Goal: Book appointment/travel/reservation: Book appointment/travel/reservation

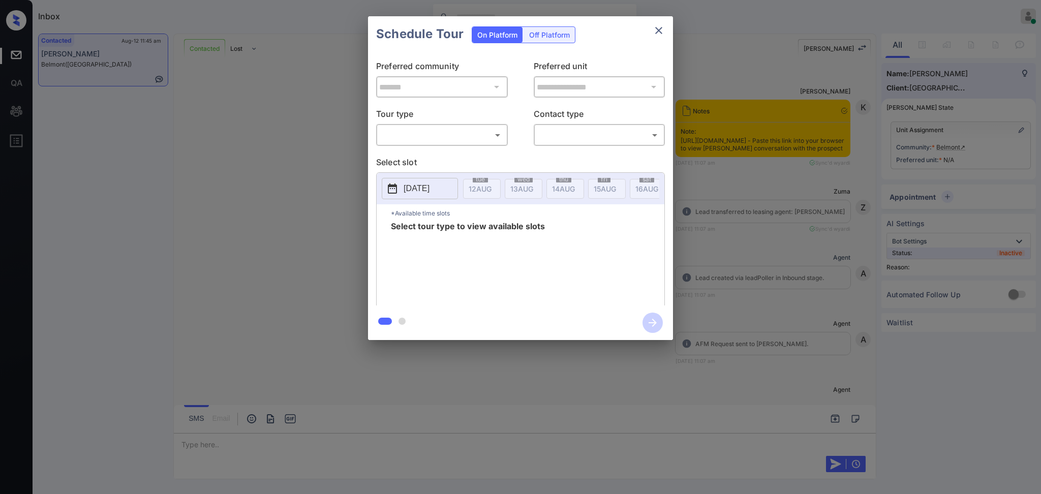
click at [401, 129] on body "Inbox [PERSON_NAME] Online Set yourself offline Set yourself on break Profile S…" at bounding box center [520, 247] width 1041 height 494
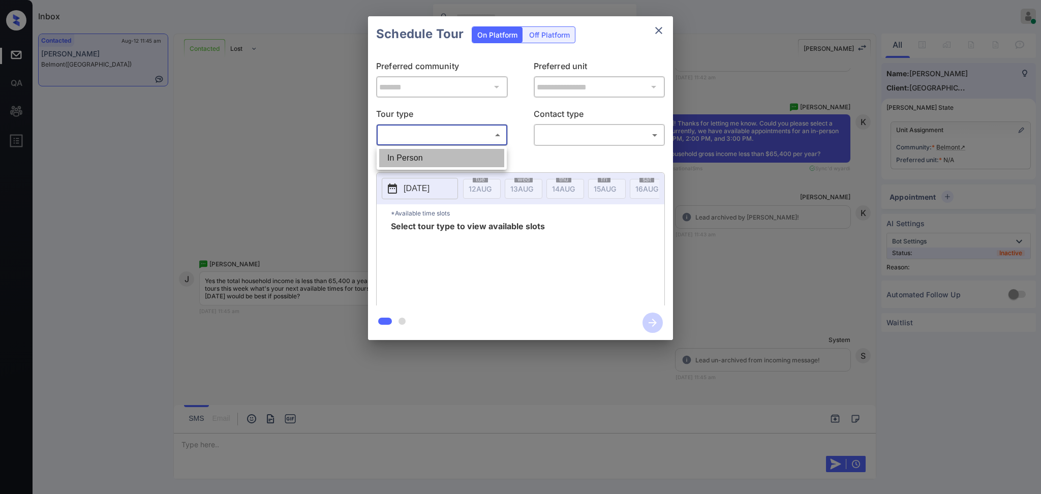
click at [401, 153] on li "In Person" at bounding box center [441, 158] width 125 height 18
type input "********"
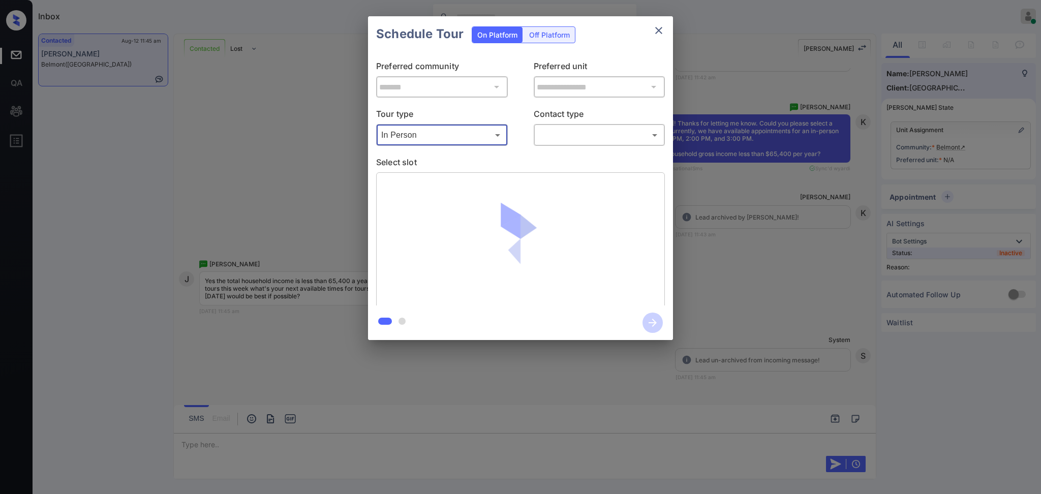
click at [568, 141] on body "Inbox [PERSON_NAME] Online Set yourself offline Set yourself on break Profile S…" at bounding box center [520, 247] width 1041 height 494
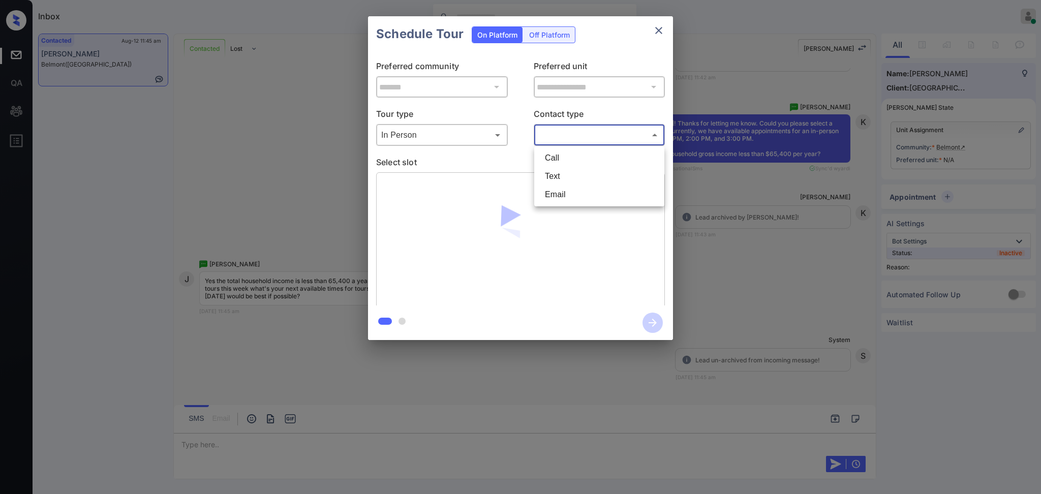
click at [557, 178] on li "Text" at bounding box center [599, 176] width 125 height 18
type input "****"
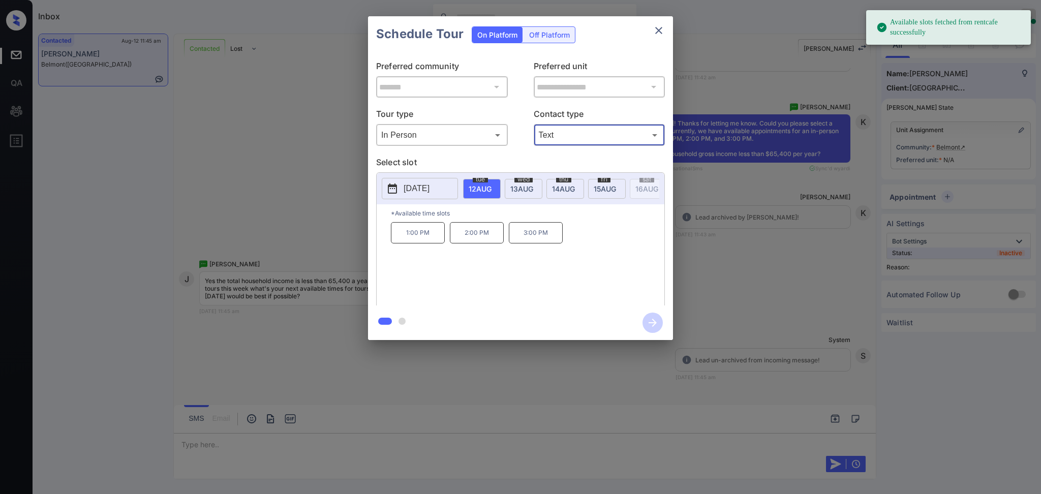
click at [417, 191] on p "2025-08-12" at bounding box center [416, 188] width 26 height 12
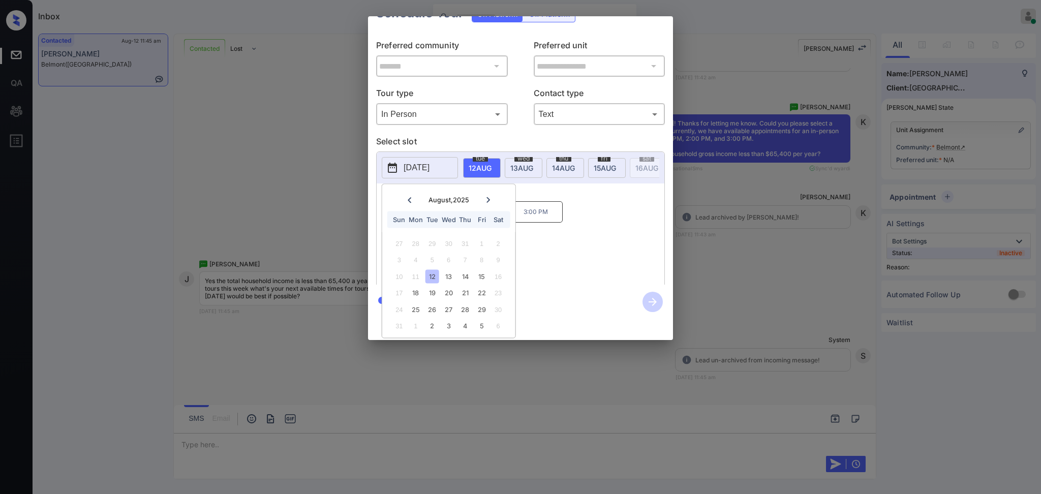
scroll to position [0, 0]
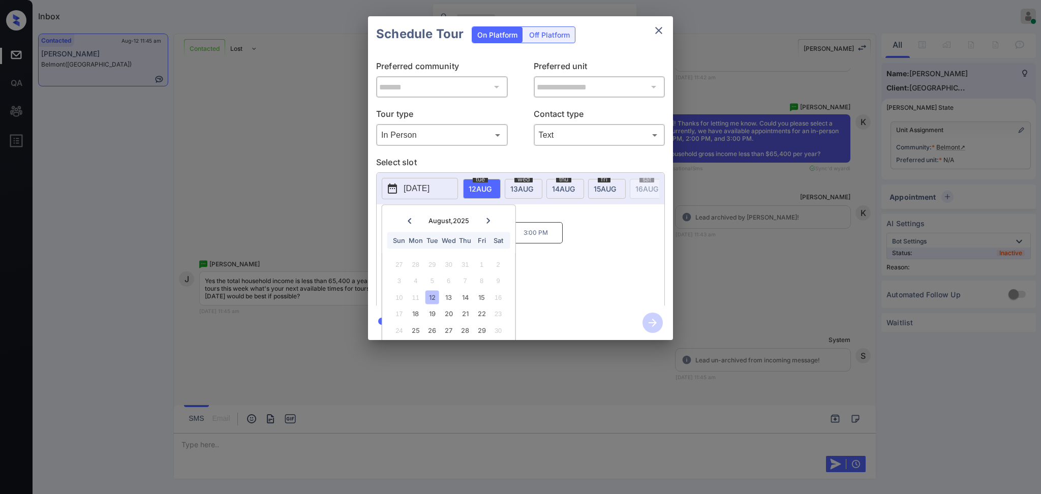
click at [558, 283] on div "**********" at bounding box center [520, 178] width 305 height 324
click at [777, 265] on div "**********" at bounding box center [520, 178] width 1041 height 356
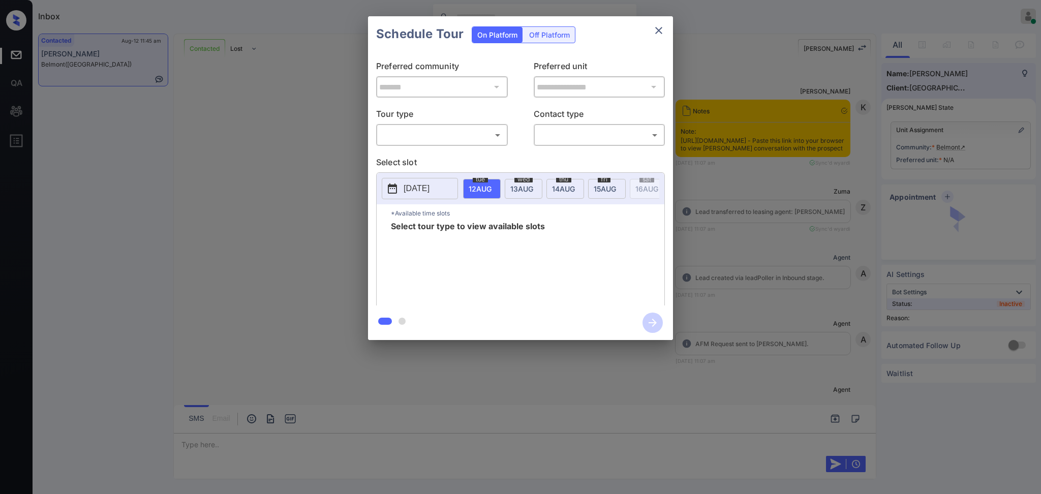
scroll to position [980, 0]
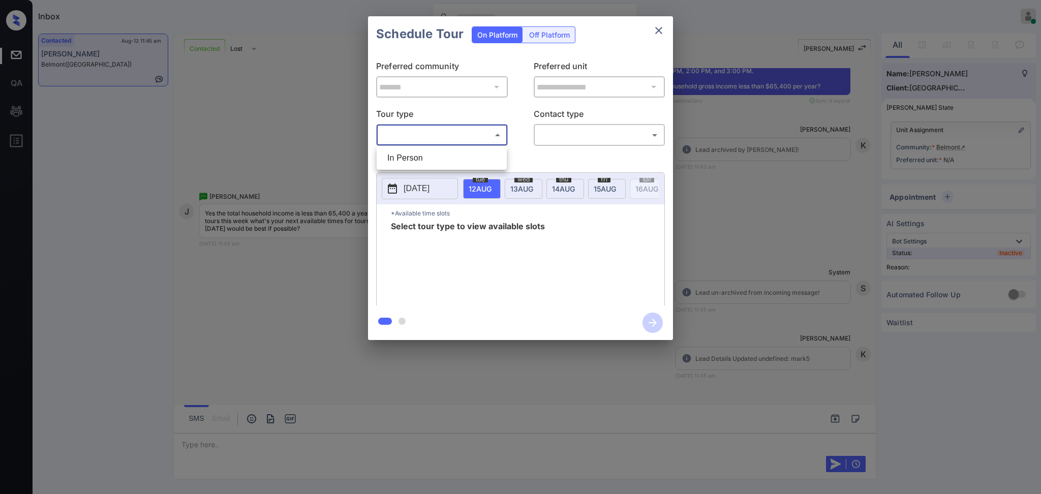
click at [446, 133] on body "Inbox [PERSON_NAME] Online Set yourself offline Set yourself on break Profile S…" at bounding box center [520, 247] width 1041 height 494
drag, startPoint x: 417, startPoint y: 155, endPoint x: 462, endPoint y: 160, distance: 45.5
click at [418, 158] on li "In Person" at bounding box center [441, 158] width 125 height 18
type input "********"
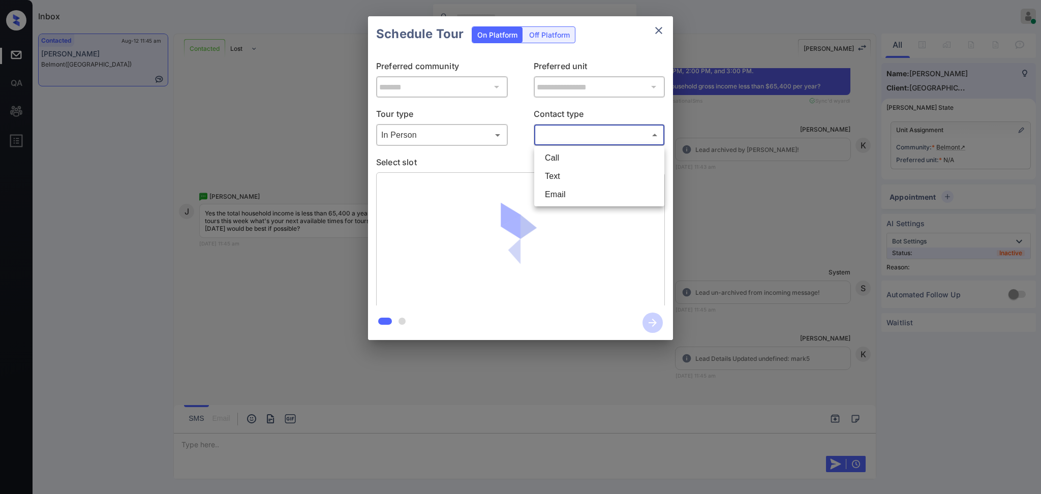
click at [607, 130] on body "Inbox Ajay Kumar Online Set yourself offline Set yourself on break Profile Swit…" at bounding box center [520, 247] width 1041 height 494
click at [564, 178] on li "Text" at bounding box center [599, 176] width 125 height 18
type input "****"
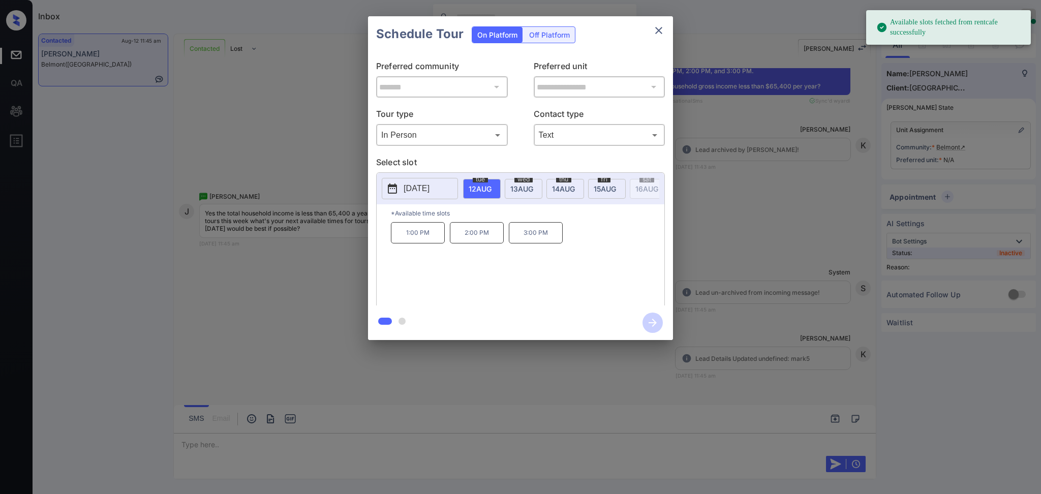
drag, startPoint x: 395, startPoint y: 189, endPoint x: 412, endPoint y: 187, distance: 16.8
click at [399, 189] on button "2025-08-12" at bounding box center [420, 188] width 76 height 21
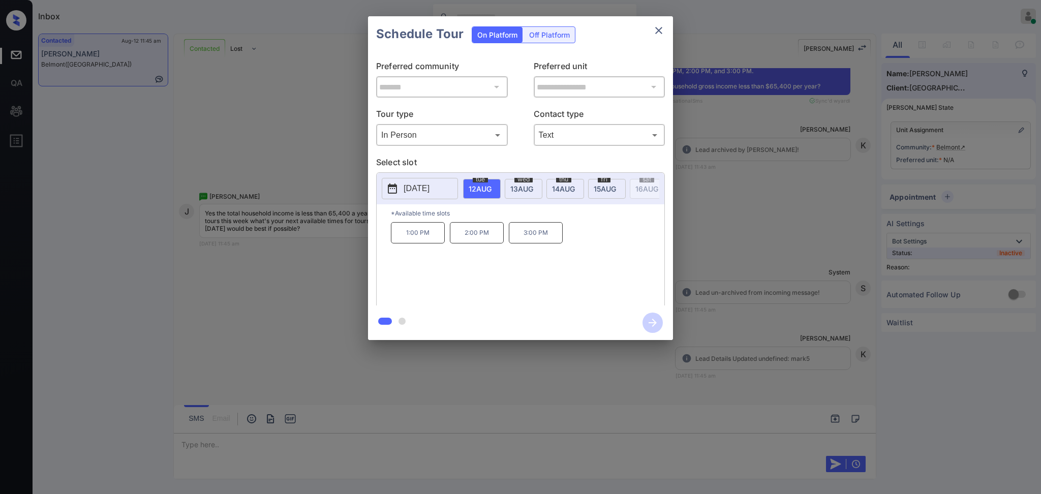
scroll to position [0, 0]
click at [715, 300] on div "**********" at bounding box center [520, 178] width 1041 height 356
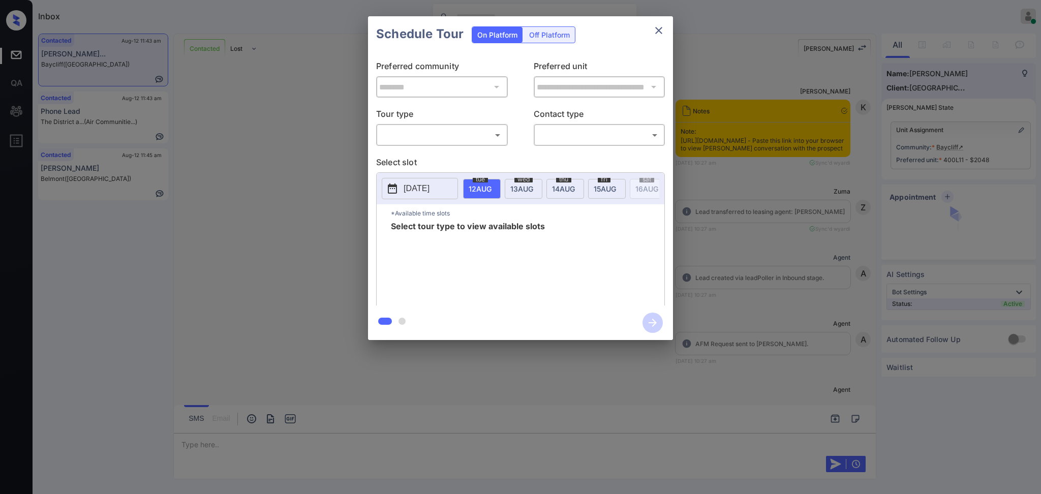
click at [448, 133] on body "Inbox Ajay Kumar Online Set yourself offline Set yourself on break Profile Swit…" at bounding box center [520, 247] width 1041 height 494
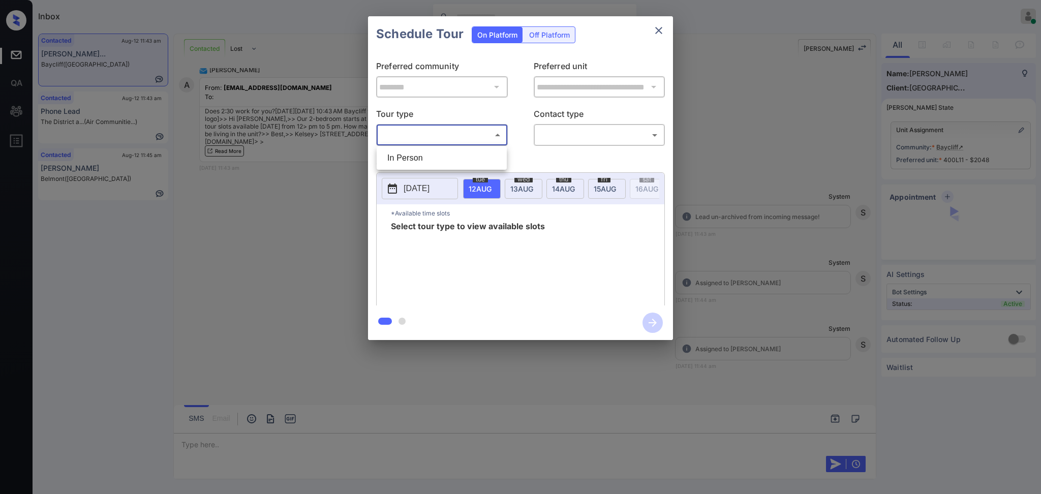
click at [433, 150] on li "In Person" at bounding box center [441, 158] width 125 height 18
type input "********"
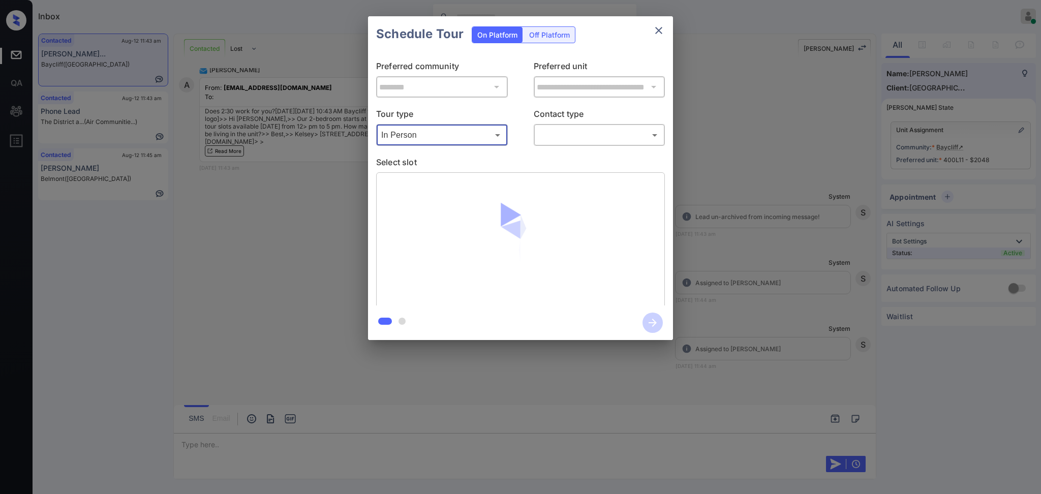
click at [588, 138] on body "Inbox Ajay Kumar Online Set yourself offline Set yourself on break Profile Swit…" at bounding box center [520, 247] width 1041 height 494
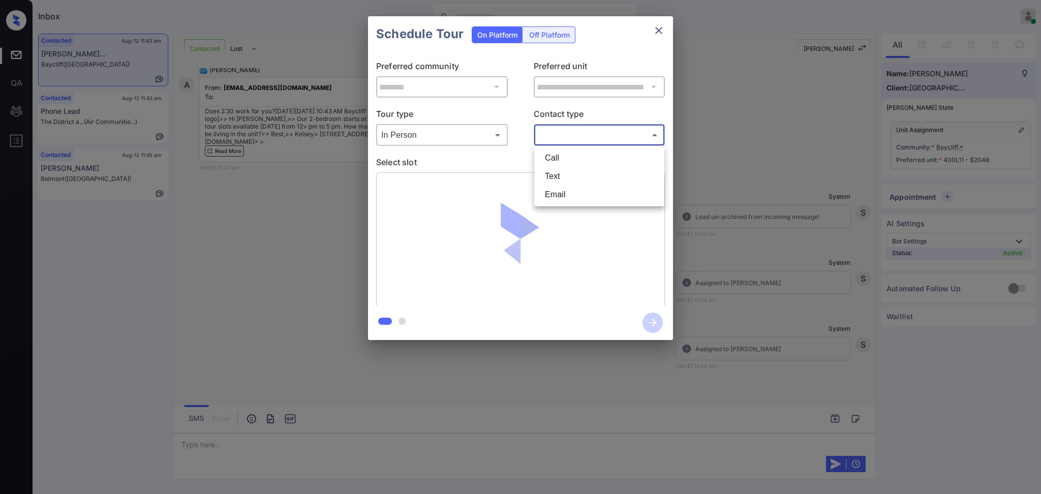
click at [566, 180] on li "Text" at bounding box center [599, 176] width 125 height 18
type input "****"
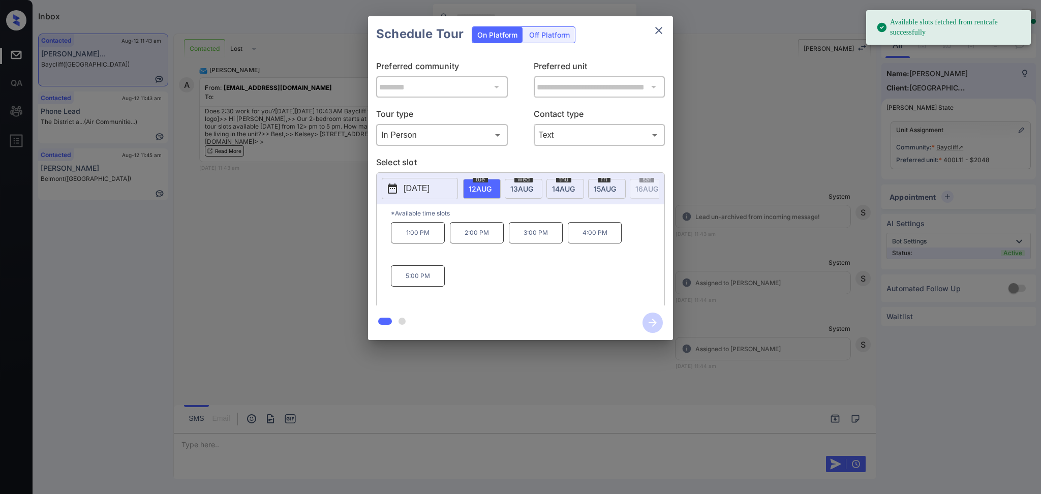
click at [485, 190] on span "12 AUG" at bounding box center [479, 188] width 23 height 9
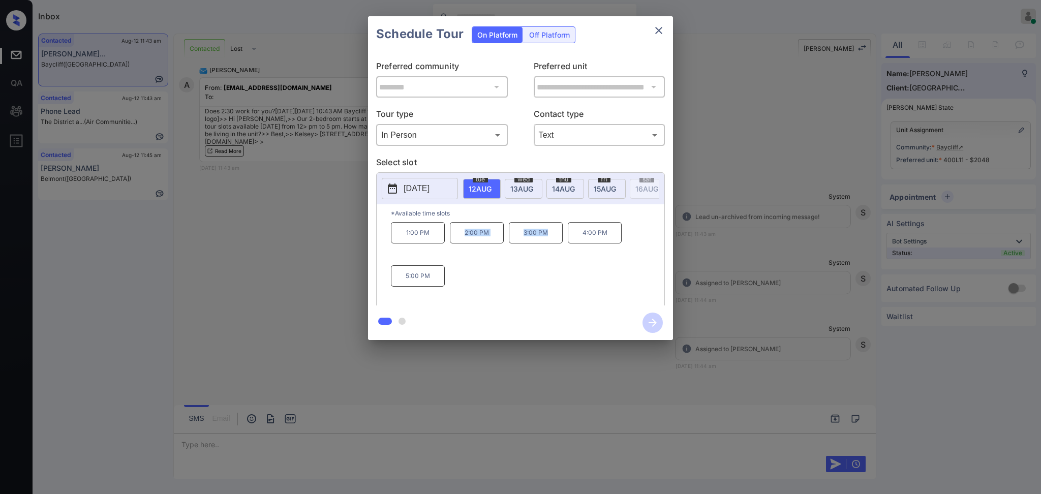
drag, startPoint x: 457, startPoint y: 244, endPoint x: 558, endPoint y: 240, distance: 101.2
click at [556, 241] on div "1:00 PM 2:00 PM 3:00 PM 4:00 PM 5:00 PM" at bounding box center [527, 262] width 273 height 81
copy div "2:00 PM 3:00 PM"
click at [660, 28] on icon "close" at bounding box center [658, 30] width 7 height 7
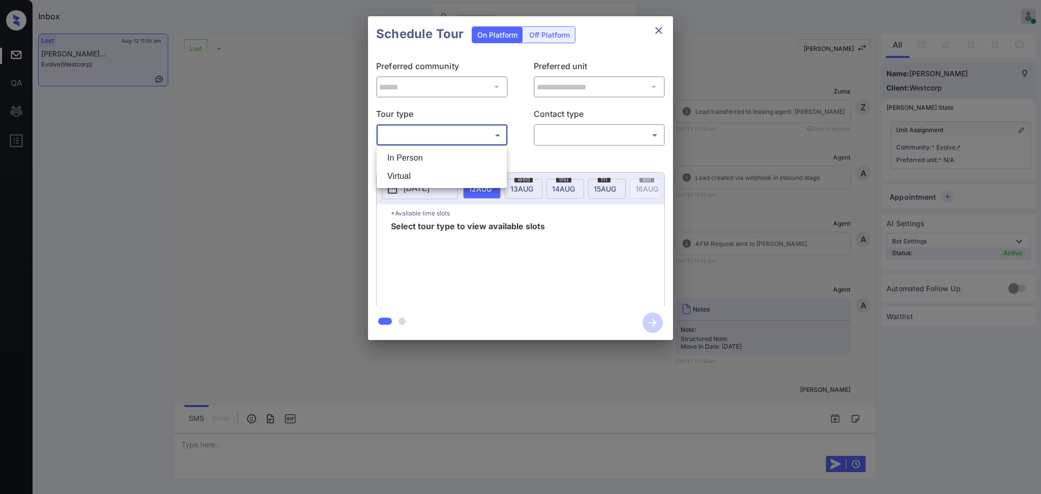
scroll to position [473, 0]
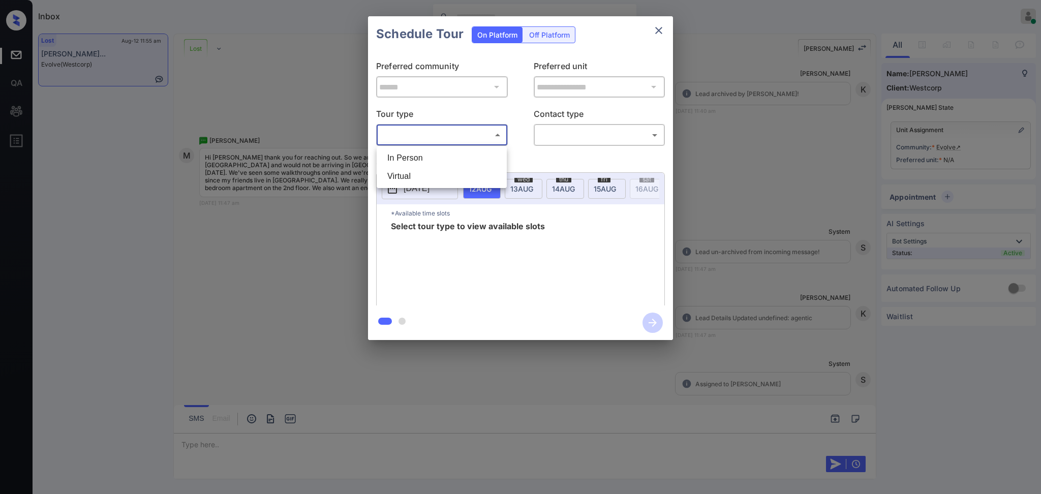
click at [657, 33] on div at bounding box center [520, 247] width 1041 height 494
click at [664, 28] on icon "close" at bounding box center [658, 30] width 12 height 12
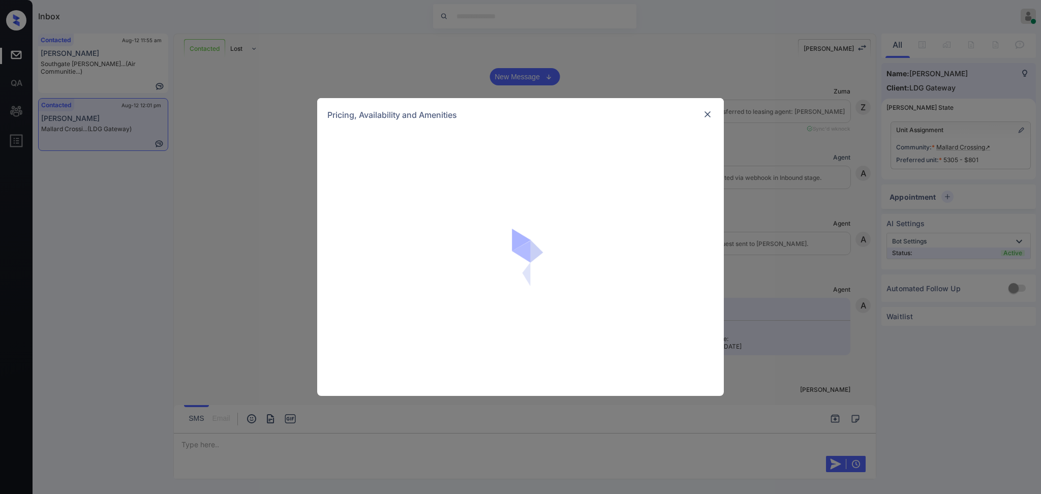
scroll to position [1156, 0]
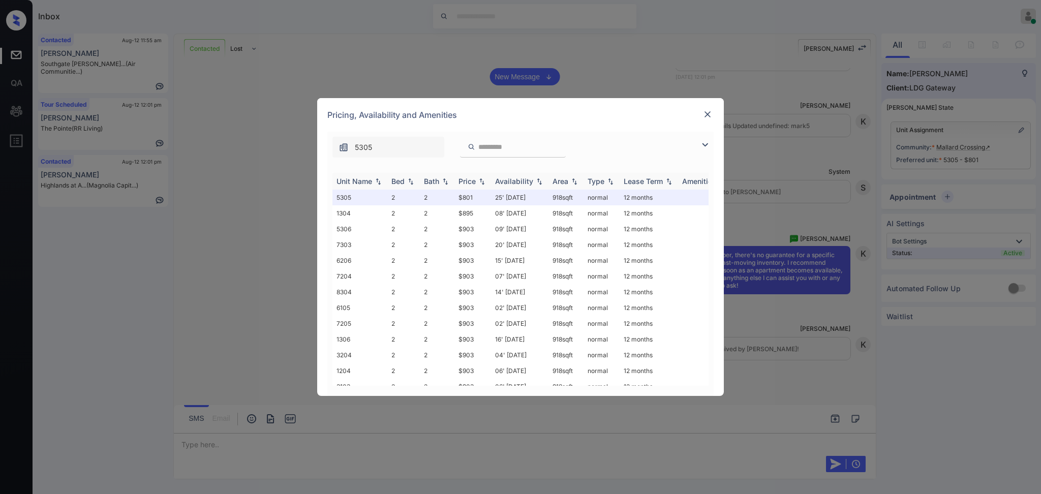
click at [391, 180] on div "Bed" at bounding box center [397, 181] width 13 height 9
click at [394, 180] on div "Bed" at bounding box center [397, 181] width 13 height 9
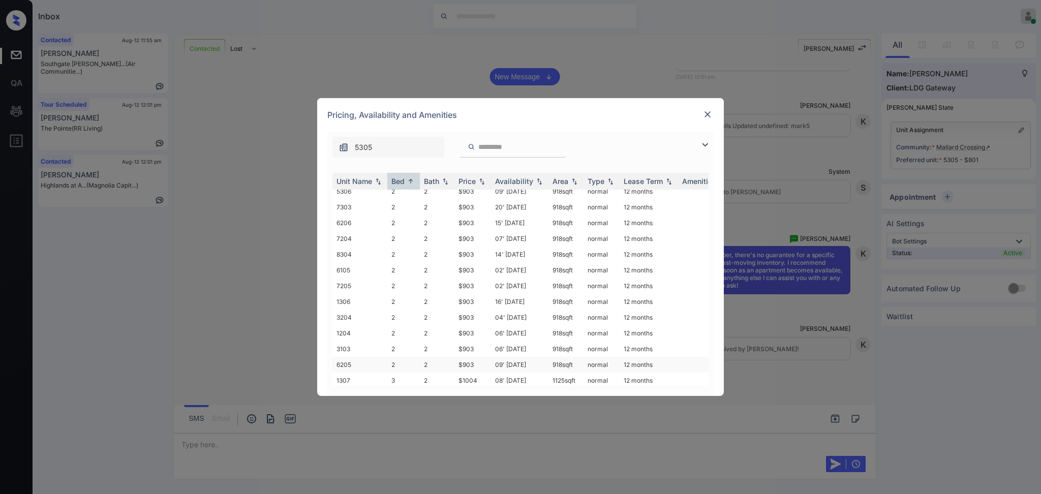
scroll to position [68, 0]
drag, startPoint x: 454, startPoint y: 286, endPoint x: 509, endPoint y: 291, distance: 55.1
click at [483, 287] on td "$903" at bounding box center [472, 287] width 37 height 16
copy td "$903"
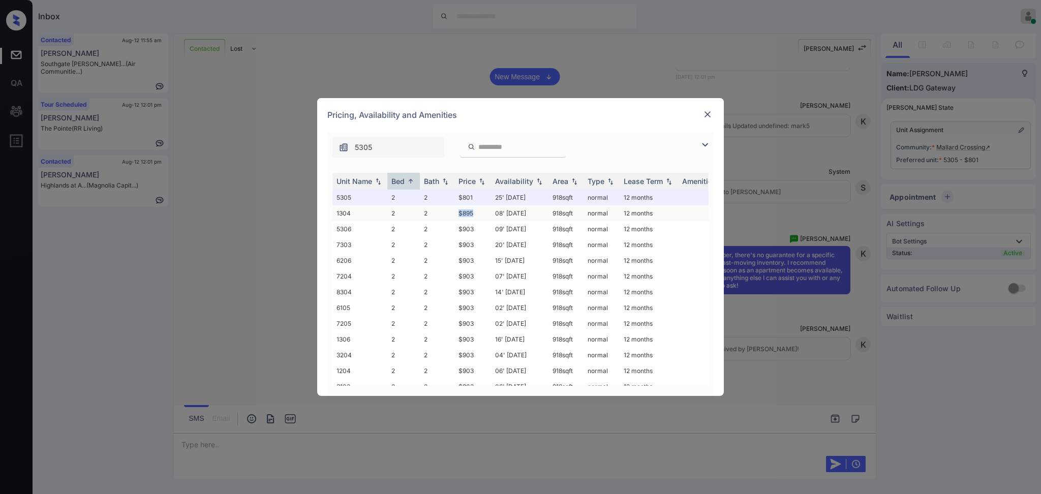
drag, startPoint x: 457, startPoint y: 212, endPoint x: 492, endPoint y: 220, distance: 35.4
click at [476, 213] on td "$895" at bounding box center [472, 213] width 37 height 16
copy td "$895"
click at [707, 109] on img at bounding box center [707, 114] width 10 height 10
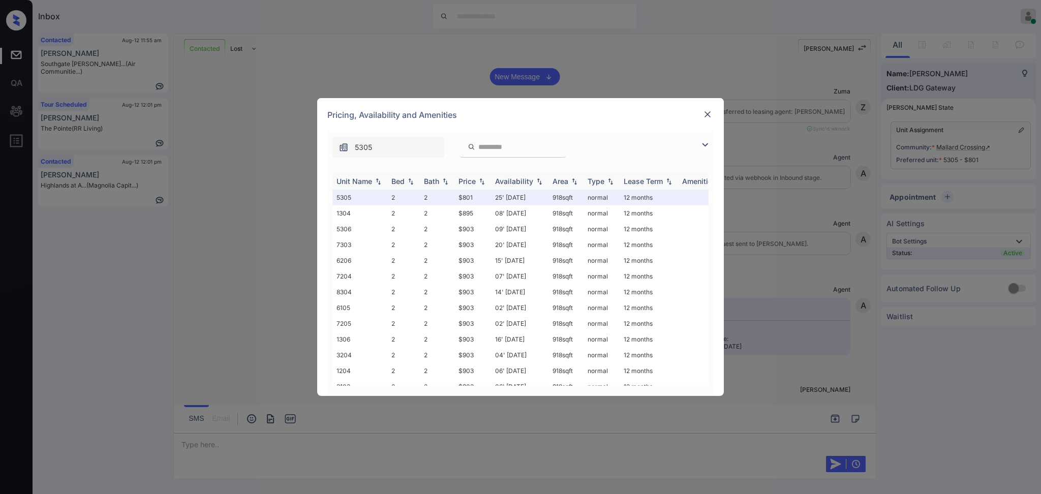
scroll to position [953, 0]
click at [396, 182] on div "Bed" at bounding box center [397, 181] width 13 height 9
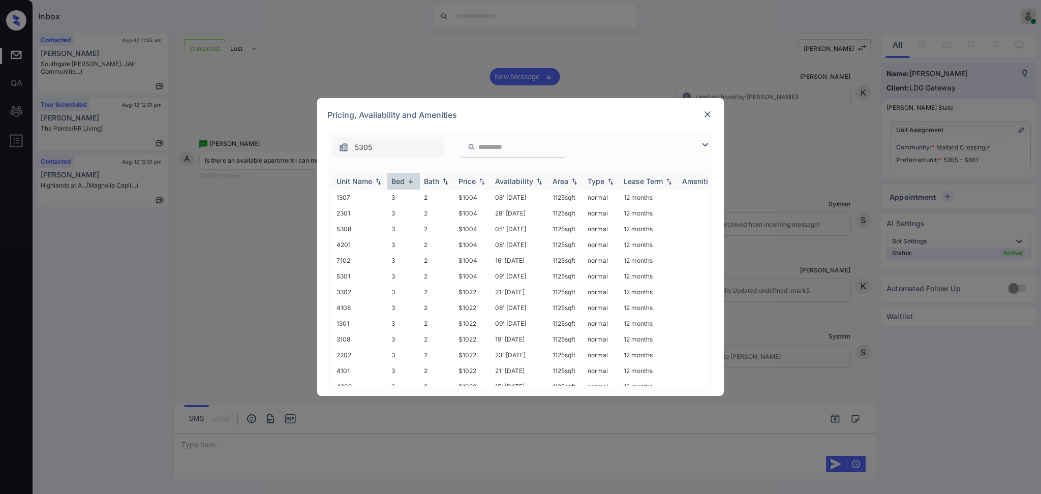
click at [396, 184] on div "Bed" at bounding box center [397, 181] width 13 height 9
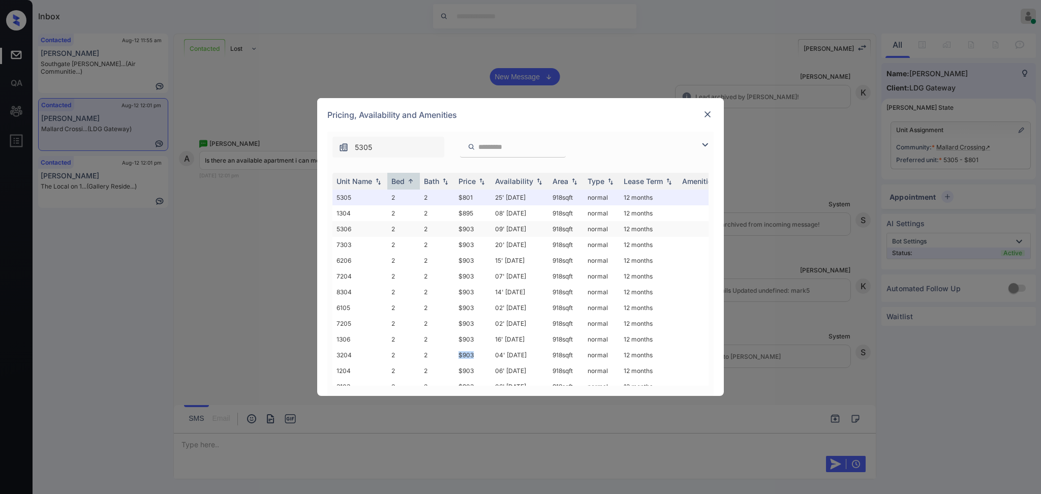
drag, startPoint x: 453, startPoint y: 358, endPoint x: 659, endPoint y: 222, distance: 246.9
click at [484, 354] on tr "3204 2 2 $903 04' Sep 25 918 sqft normal 12 months" at bounding box center [597, 355] width 531 height 16
copy tr "$903"
click at [711, 110] on img at bounding box center [707, 114] width 10 height 10
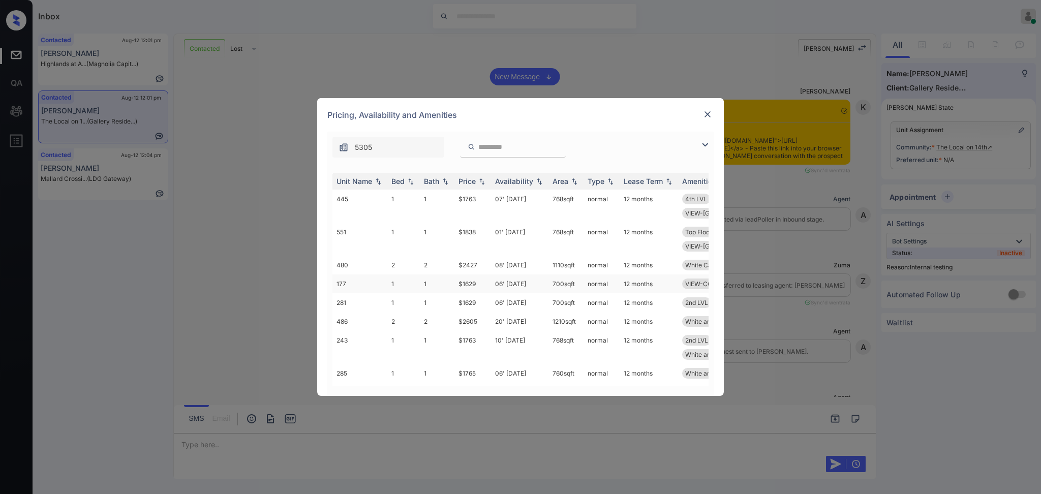
scroll to position [1179, 0]
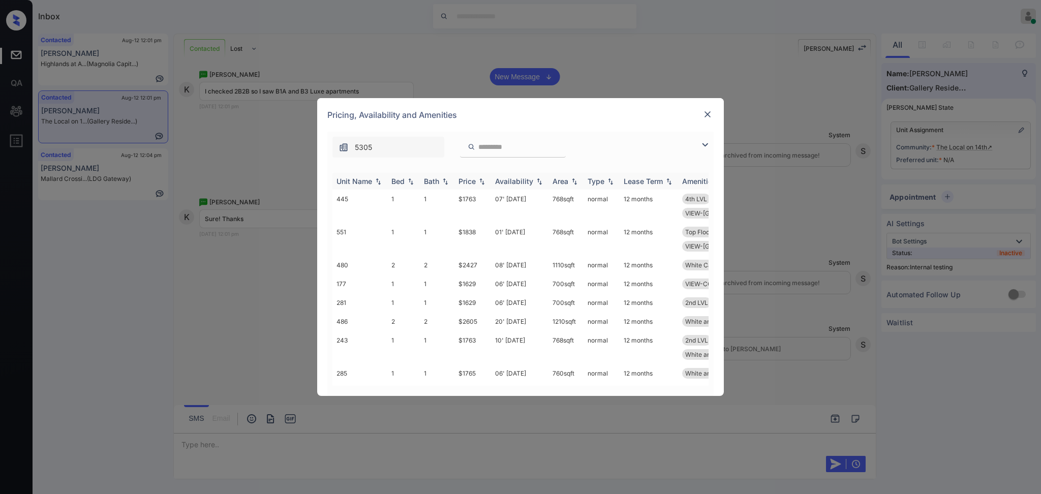
click at [401, 187] on th "Bed" at bounding box center [403, 181] width 33 height 17
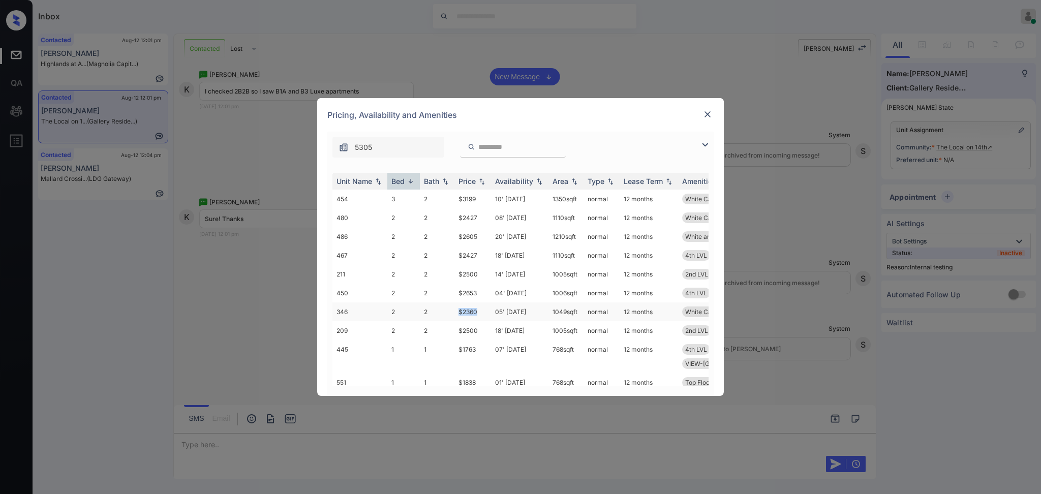
drag, startPoint x: 456, startPoint y: 310, endPoint x: 477, endPoint y: 310, distance: 20.8
click at [477, 310] on td "$2360" at bounding box center [472, 311] width 37 height 19
copy td "$2360"
click at [706, 117] on img at bounding box center [707, 114] width 10 height 10
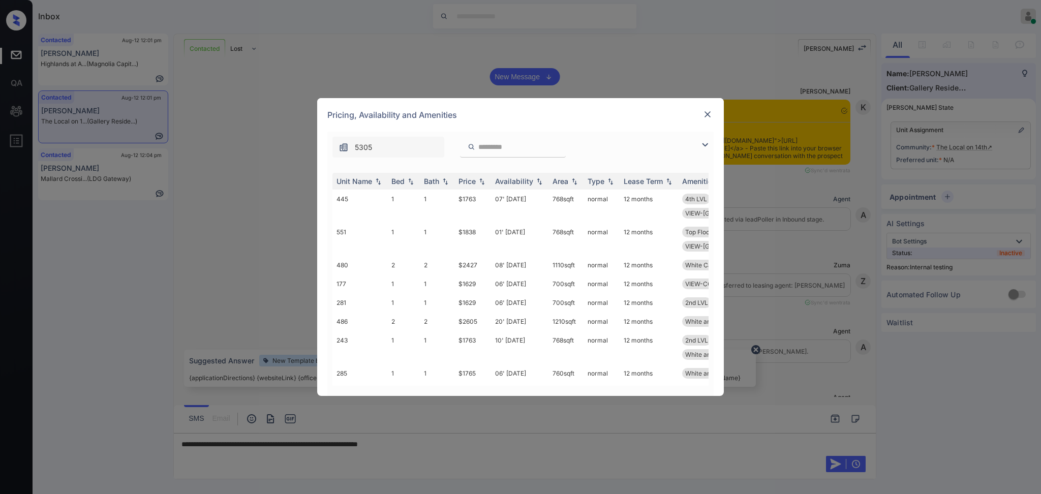
scroll to position [1246, 0]
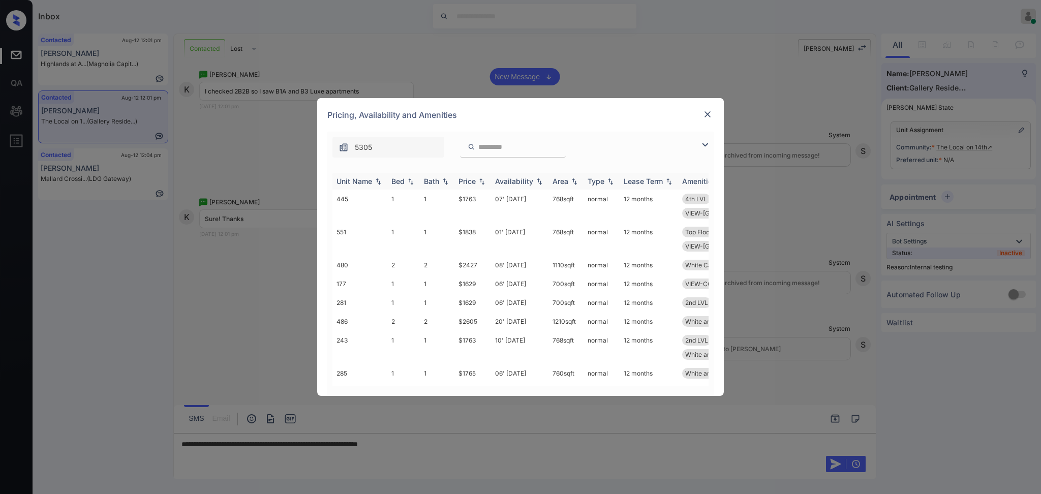
click at [393, 183] on div "Bed" at bounding box center [397, 181] width 13 height 9
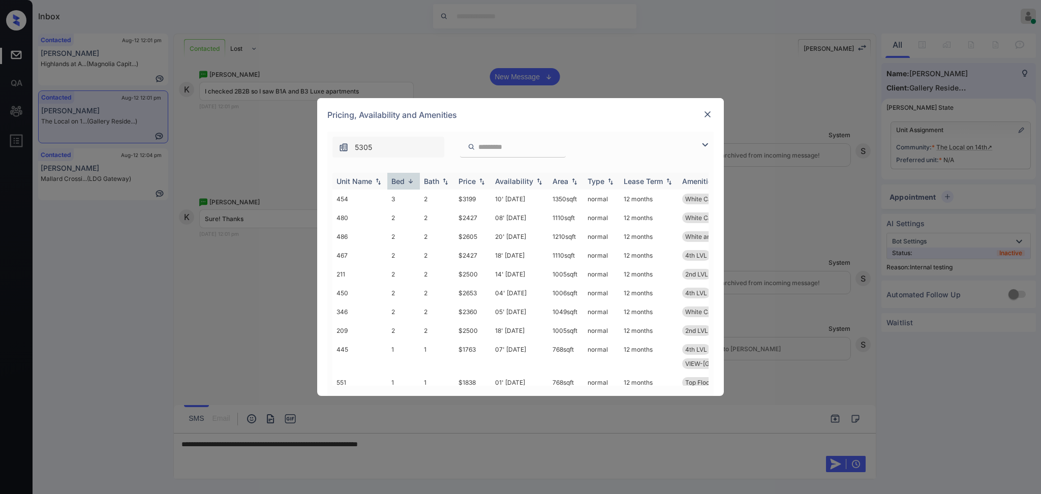
click at [393, 183] on div "Bed" at bounding box center [397, 181] width 13 height 9
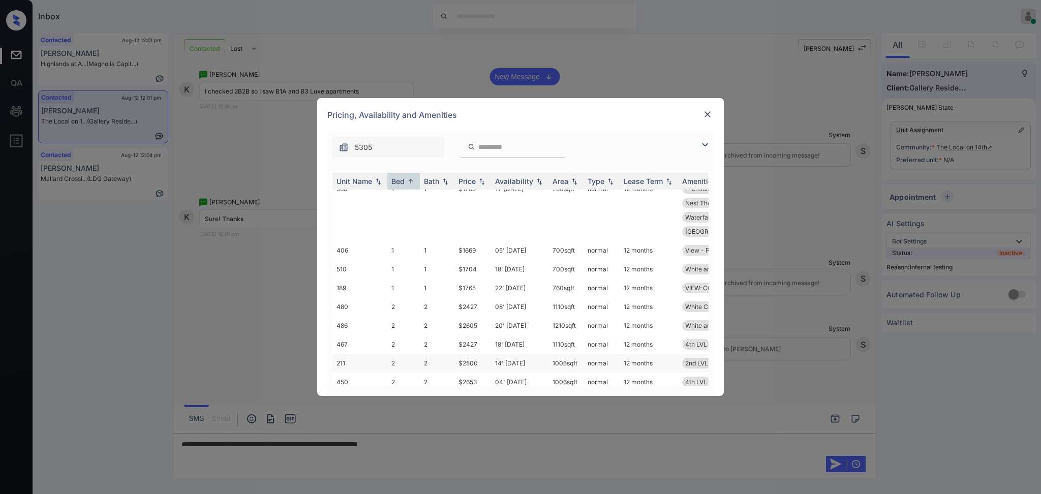
scroll to position [0, 0]
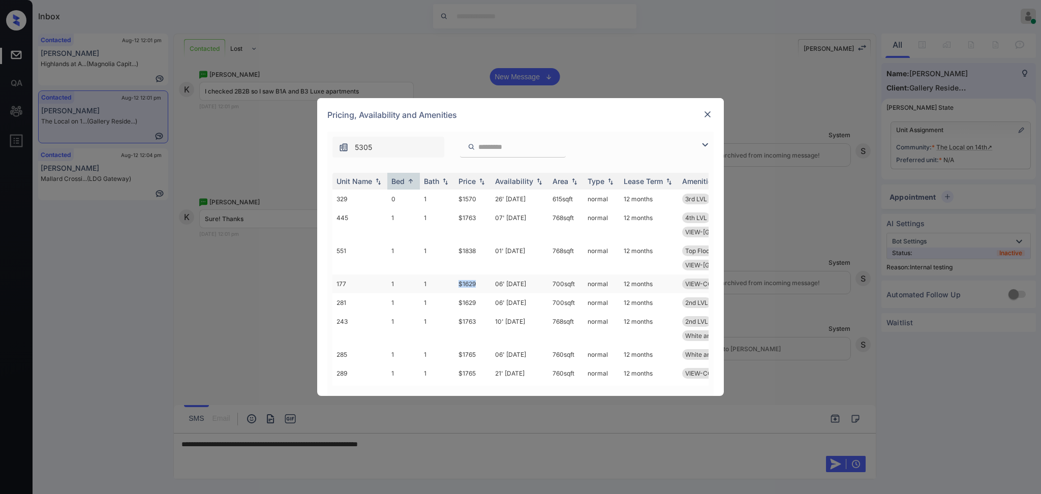
drag, startPoint x: 454, startPoint y: 259, endPoint x: 505, endPoint y: 260, distance: 51.3
click at [478, 274] on td "$1629" at bounding box center [472, 283] width 37 height 19
copy td "$1629"
click at [706, 111] on img at bounding box center [707, 114] width 10 height 10
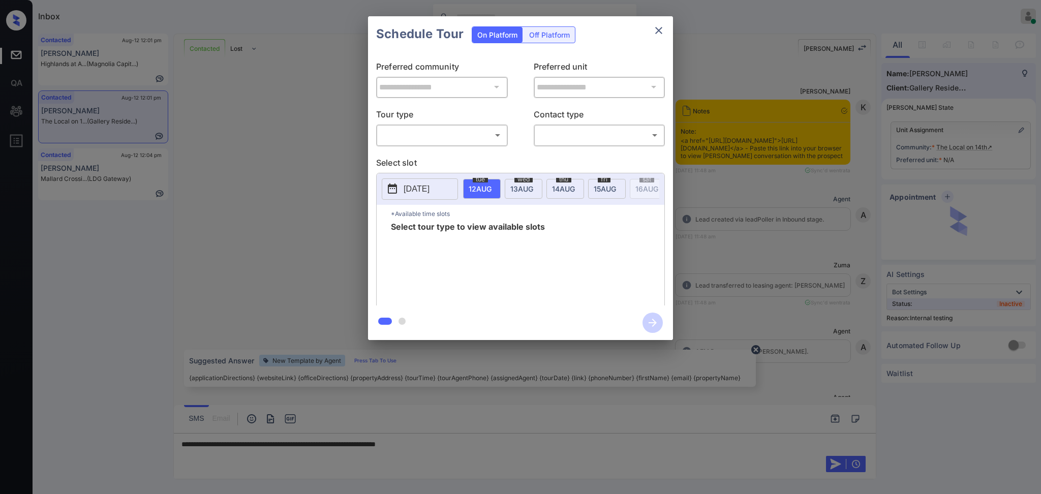
scroll to position [1246, 0]
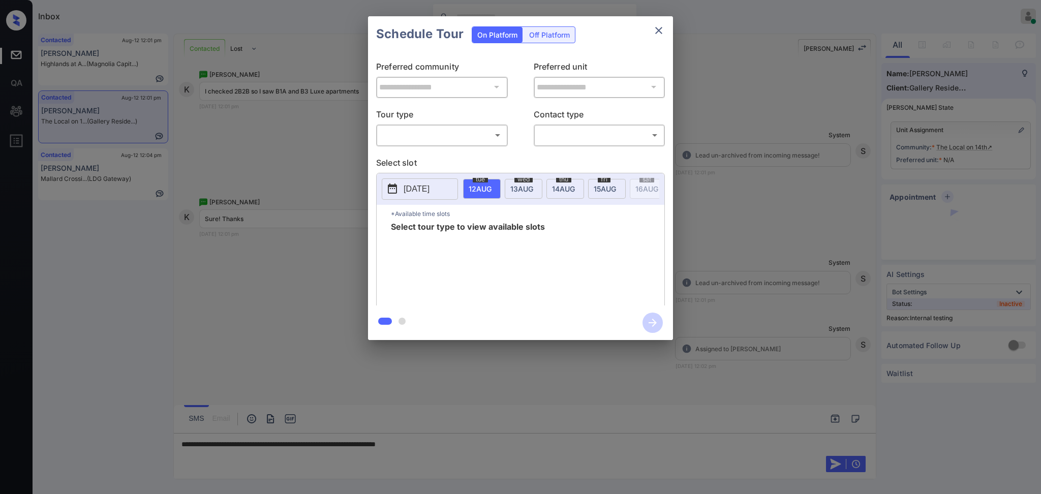
click at [454, 140] on body "Inbox Ajay Kumar Online Set yourself offline Set yourself on break Profile Swit…" at bounding box center [520, 247] width 1041 height 494
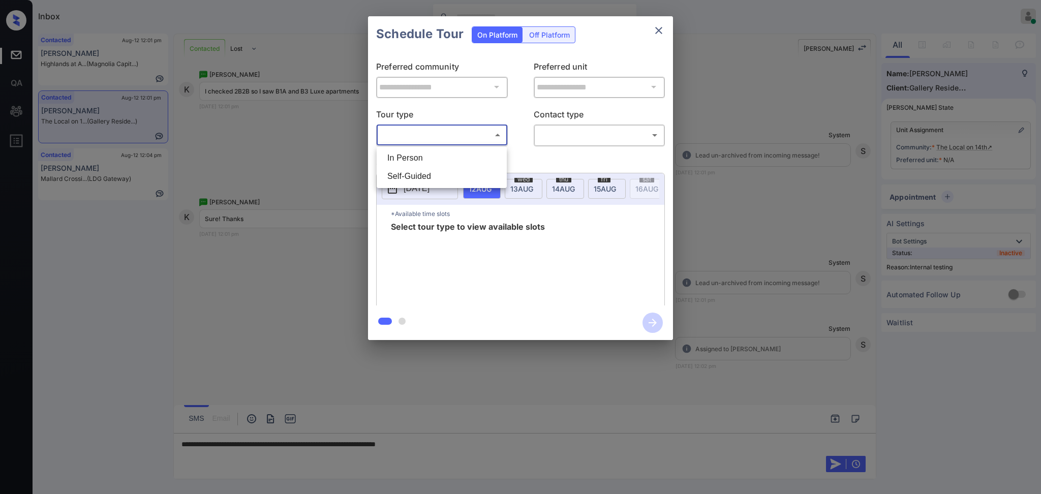
click at [424, 158] on li "In Person" at bounding box center [441, 158] width 125 height 18
type input "********"
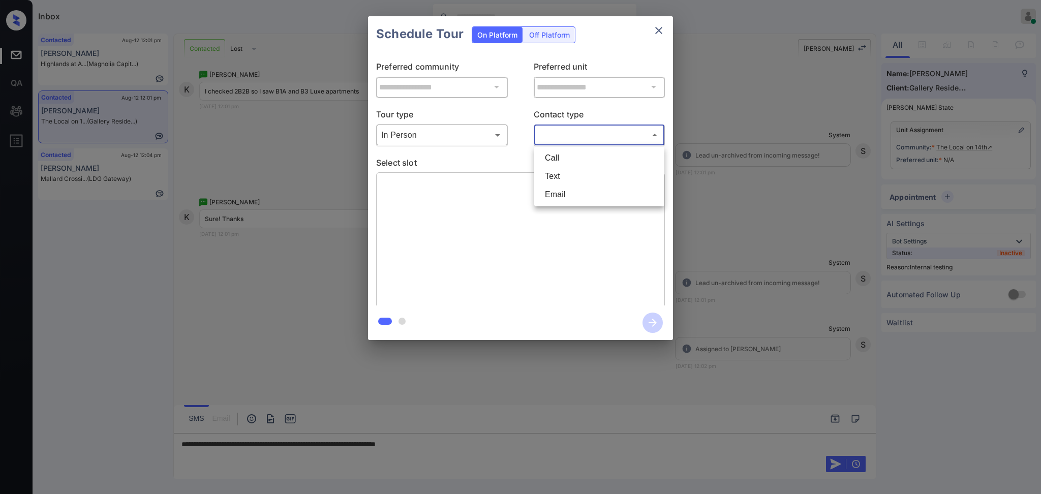
click at [567, 131] on body "Inbox Ajay Kumar Online Set yourself offline Set yourself on break Profile Swit…" at bounding box center [520, 247] width 1041 height 494
drag, startPoint x: 560, startPoint y: 167, endPoint x: 561, endPoint y: 175, distance: 8.7
click at [561, 175] on ul "Call Text Email" at bounding box center [599, 176] width 130 height 60
click at [561, 176] on li "Text" at bounding box center [599, 176] width 125 height 18
type input "****"
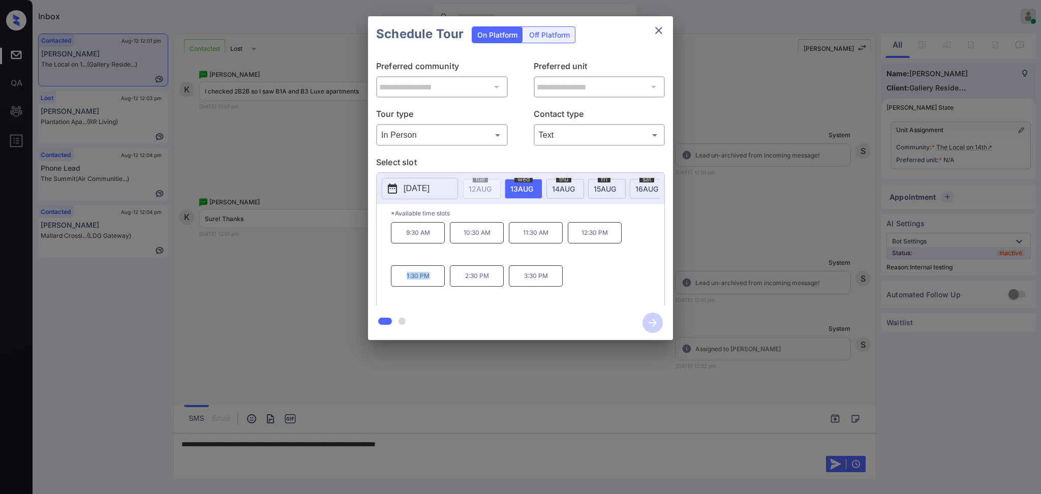
drag, startPoint x: 397, startPoint y: 286, endPoint x: 668, endPoint y: 61, distance: 351.8
click at [441, 285] on p "1:30 PM" at bounding box center [418, 275] width 54 height 21
copy p "1:30 PM"
drag, startPoint x: 671, startPoint y: 26, endPoint x: 666, endPoint y: 27, distance: 5.7
click at [669, 26] on div "Schedule Tour On Platform Off Platform" at bounding box center [520, 34] width 305 height 36
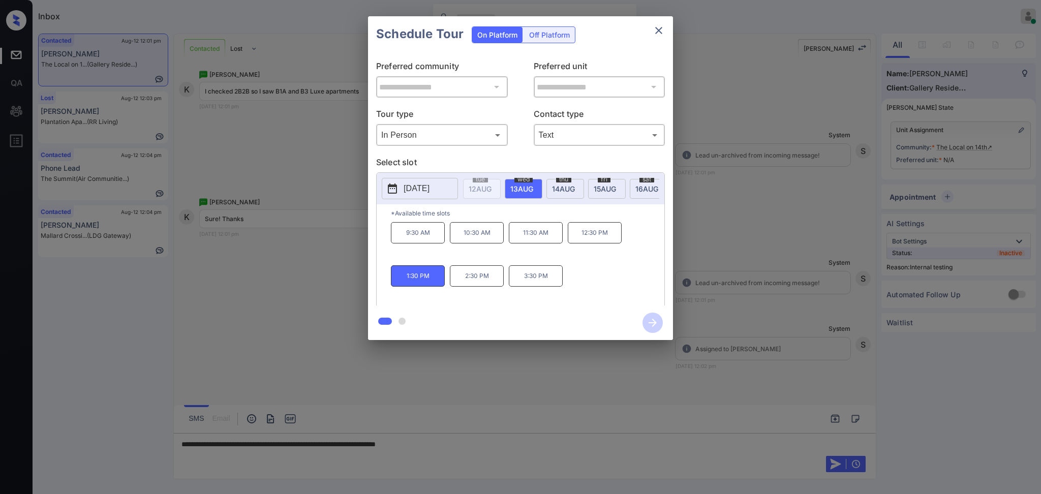
click at [662, 29] on icon "close" at bounding box center [658, 30] width 12 height 12
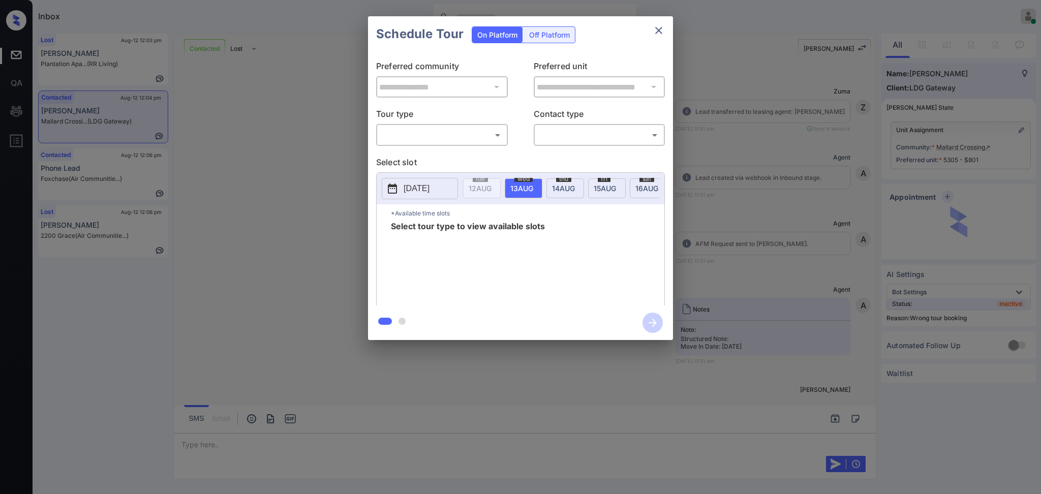
scroll to position [1970, 0]
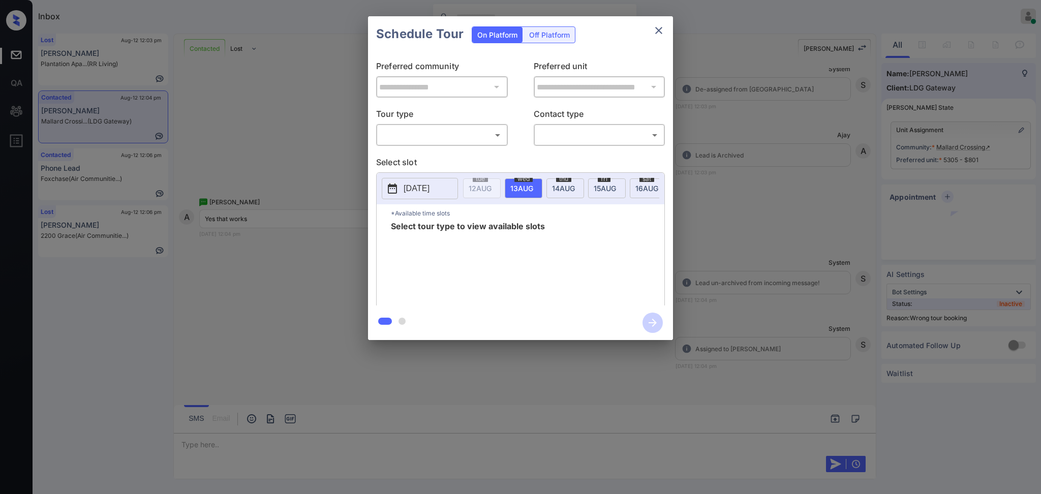
click at [430, 131] on body "Inbox [PERSON_NAME] Online Set yourself offline Set yourself on break Profile S…" at bounding box center [520, 247] width 1041 height 494
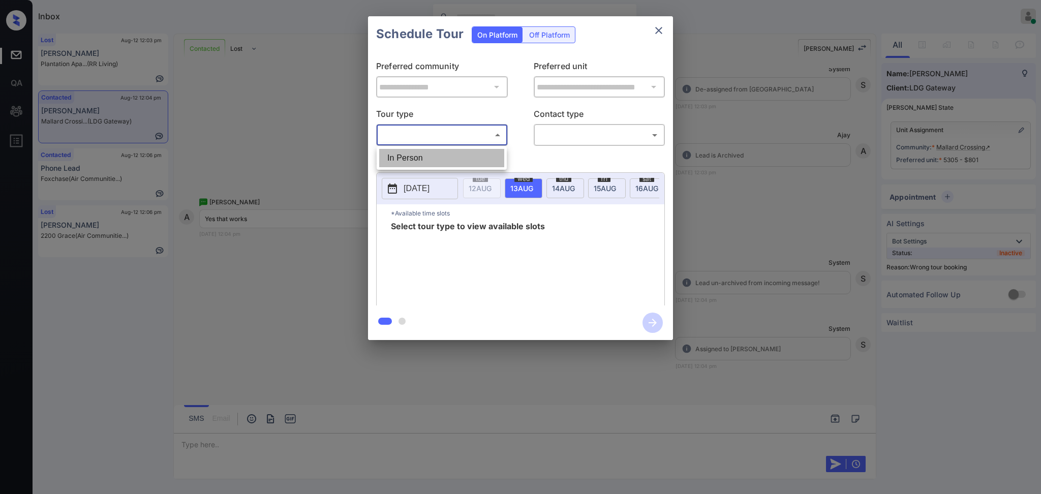
drag, startPoint x: 424, startPoint y: 150, endPoint x: 515, endPoint y: 143, distance: 91.3
click at [424, 151] on li "In Person" at bounding box center [441, 158] width 125 height 18
type input "********"
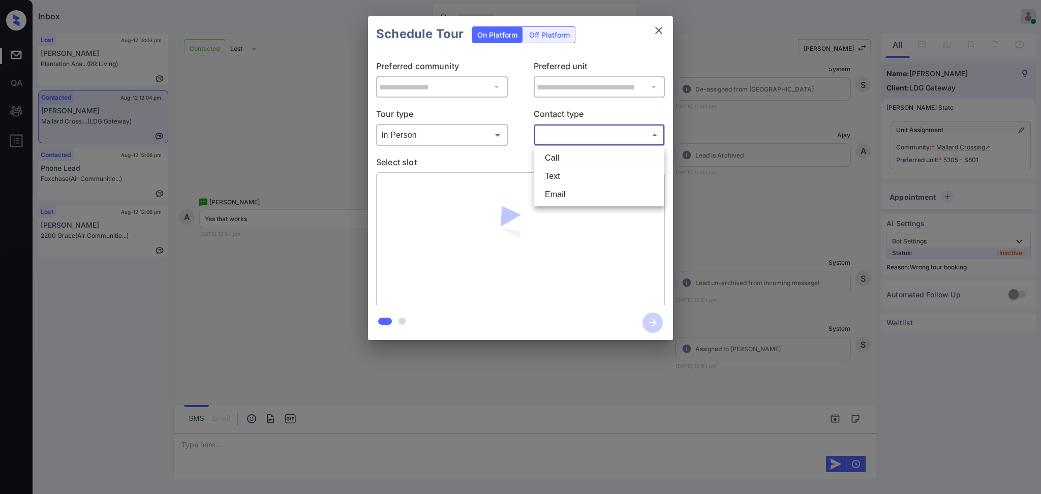
click at [556, 133] on body "Inbox Ajay Kumar Online Set yourself offline Set yourself on break Profile Swit…" at bounding box center [520, 247] width 1041 height 494
click at [549, 175] on li "Text" at bounding box center [599, 176] width 125 height 18
type input "****"
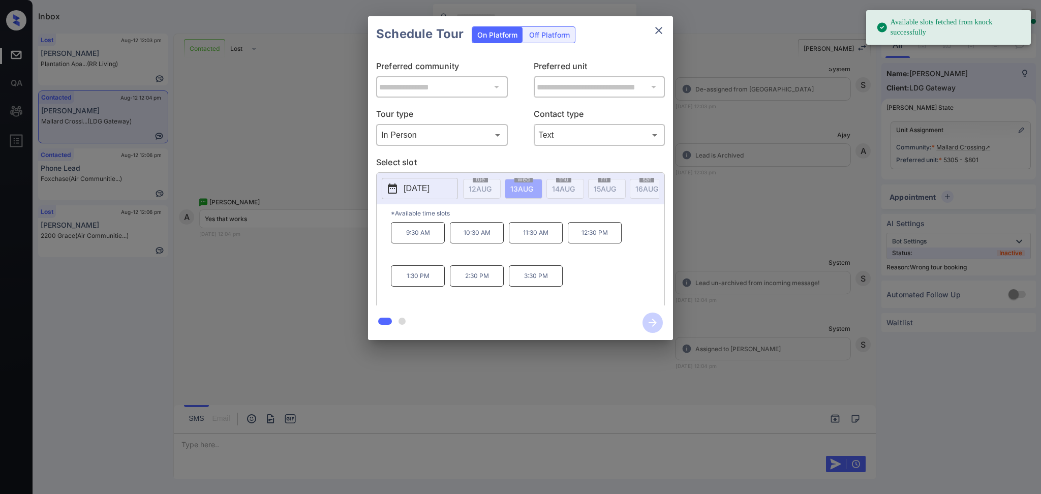
click at [440, 180] on button "2025-08-13" at bounding box center [420, 188] width 76 height 21
click at [732, 218] on div "**********" at bounding box center [520, 178] width 1041 height 356
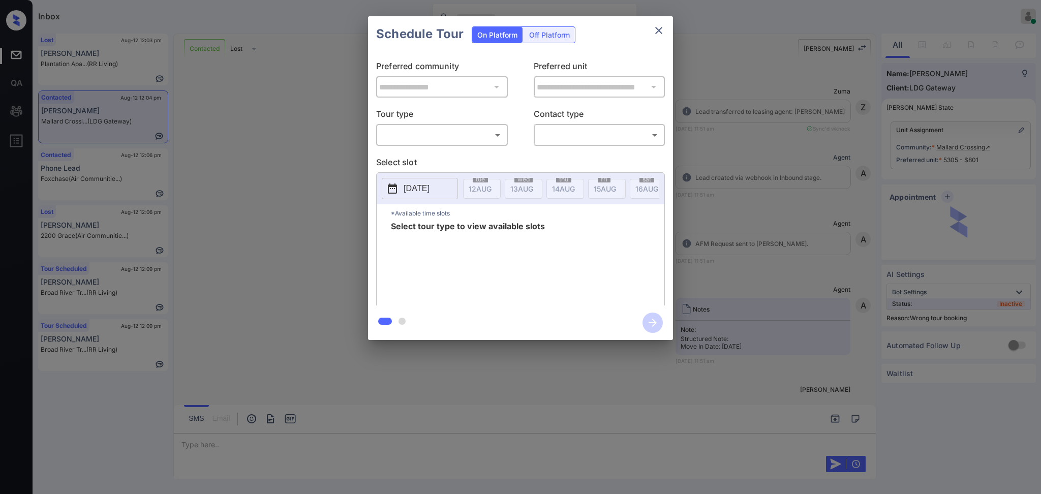
scroll to position [1970, 0]
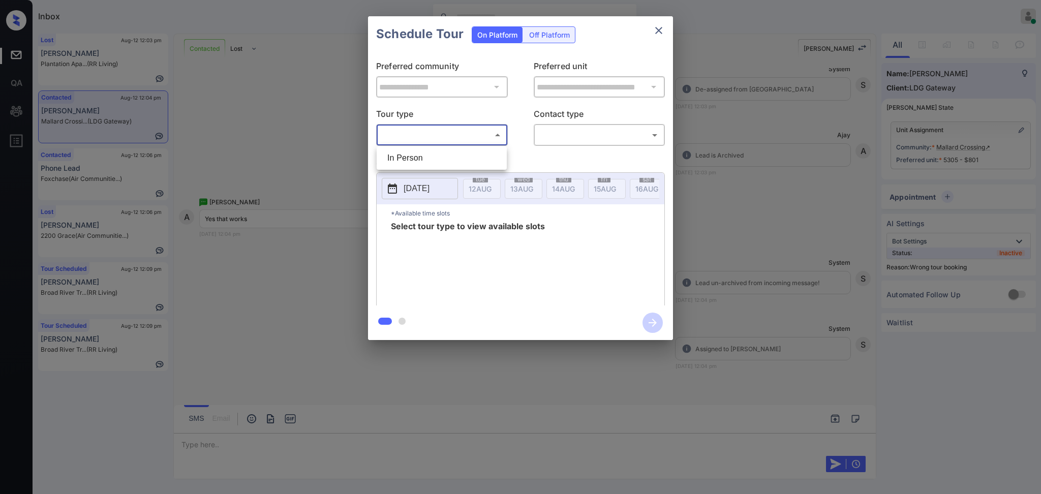
click at [423, 134] on body "Inbox [PERSON_NAME] Online Set yourself offline Set yourself on break Profile S…" at bounding box center [520, 247] width 1041 height 494
click at [423, 153] on li "In Person" at bounding box center [441, 158] width 125 height 18
type input "********"
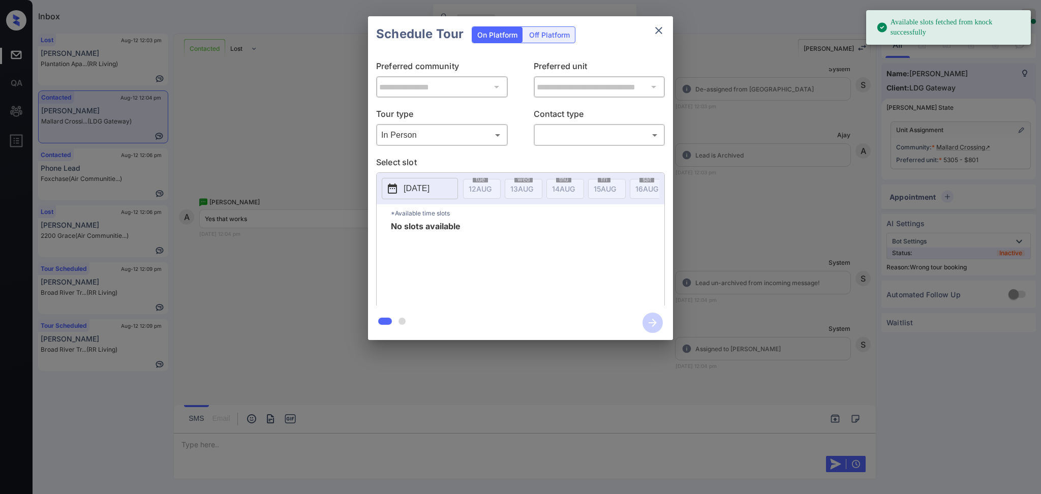
click at [434, 180] on button "2025-08-12" at bounding box center [420, 188] width 76 height 21
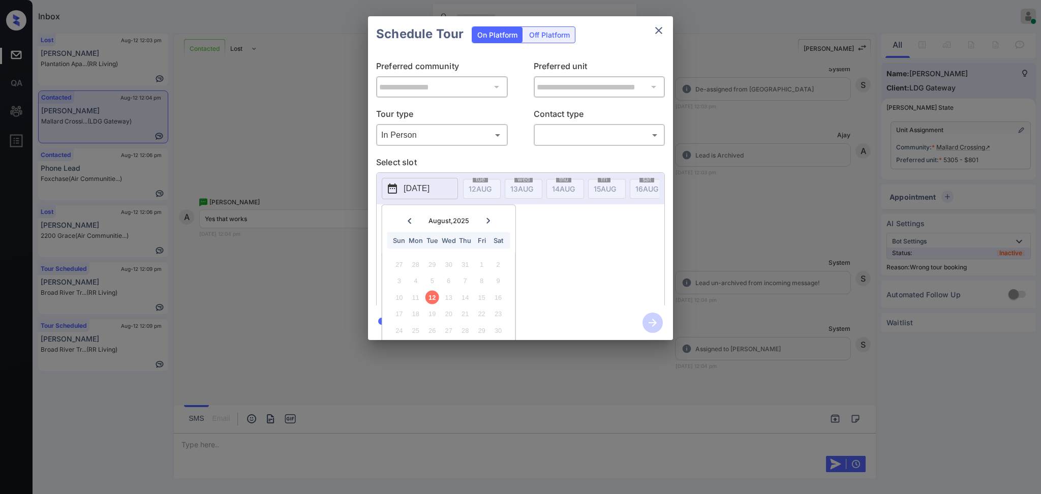
click at [488, 221] on icon at bounding box center [488, 220] width 4 height 6
click at [648, 31] on button "close" at bounding box center [658, 30] width 20 height 20
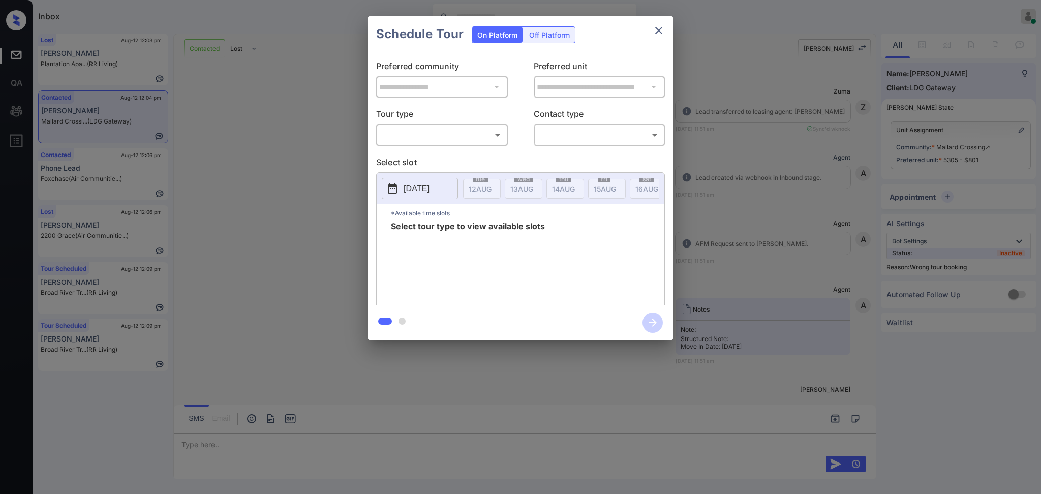
scroll to position [78, 0]
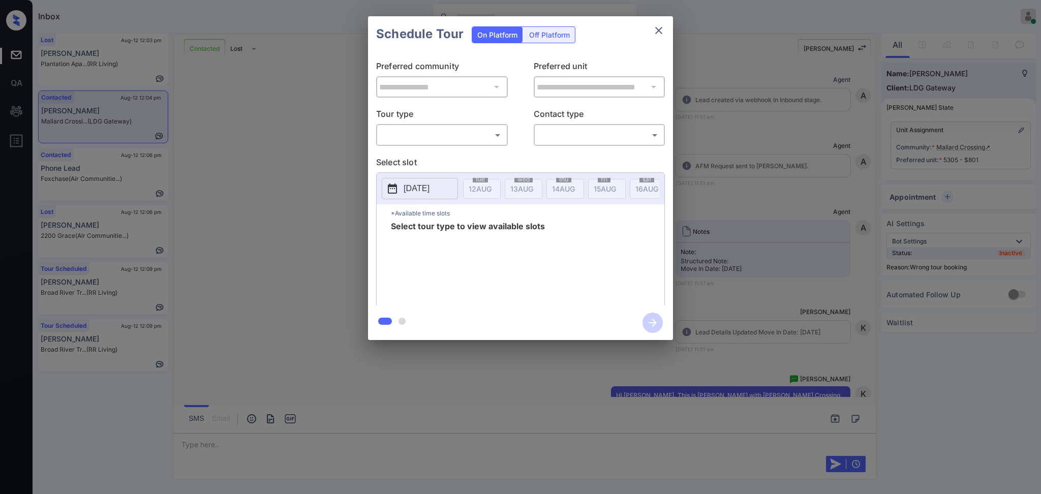
drag, startPoint x: 481, startPoint y: 144, endPoint x: 457, endPoint y: 143, distance: 23.4
click at [480, 144] on div "​ ​" at bounding box center [442, 135] width 132 height 22
click at [411, 130] on body "Inbox Ajay Kumar Online Set yourself offline Set yourself on break Profile Swit…" at bounding box center [520, 247] width 1041 height 494
click at [417, 154] on li "In Person" at bounding box center [441, 158] width 125 height 18
type input "********"
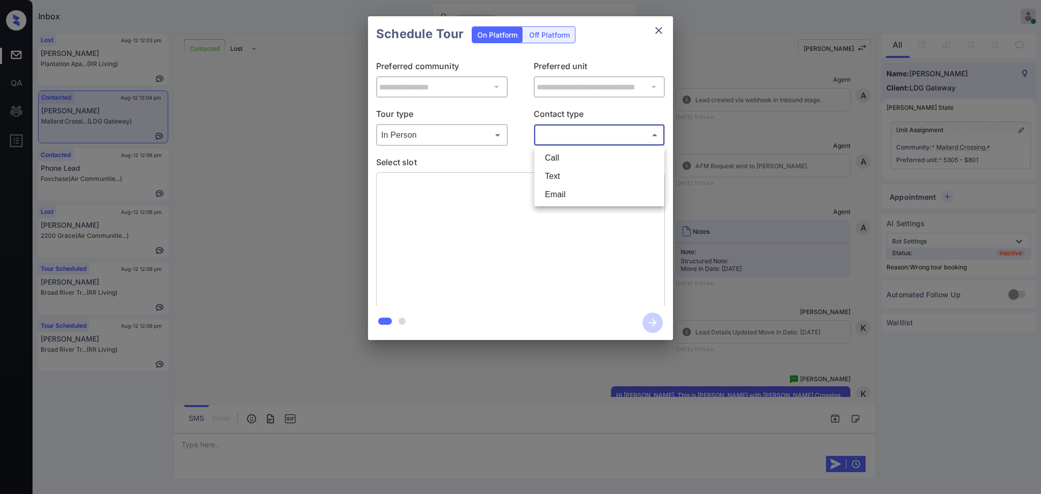
click at [542, 134] on body "Inbox Ajay Kumar Online Set yourself offline Set yourself on break Profile Swit…" at bounding box center [520, 247] width 1041 height 494
click at [562, 173] on li "Text" at bounding box center [599, 176] width 125 height 18
type input "****"
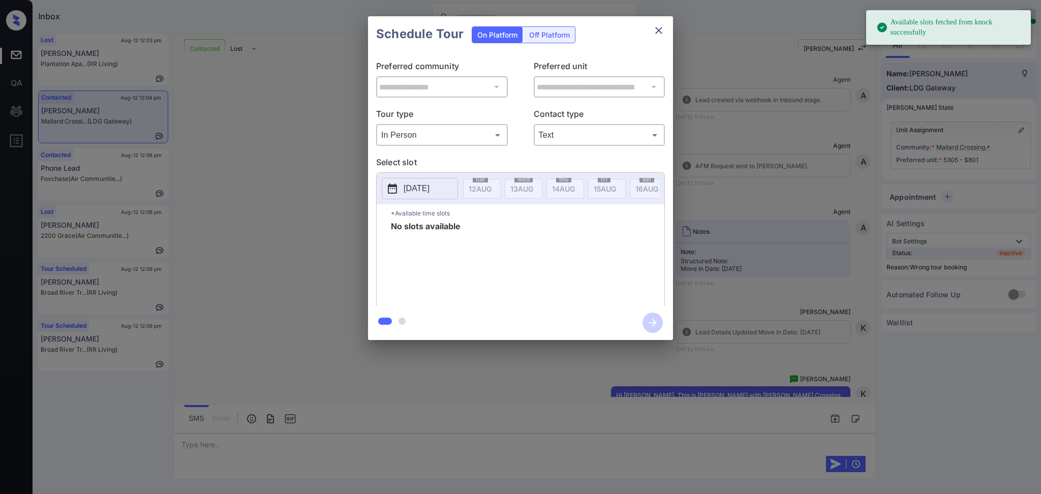
click at [431, 182] on button "[DATE]" at bounding box center [420, 188] width 76 height 21
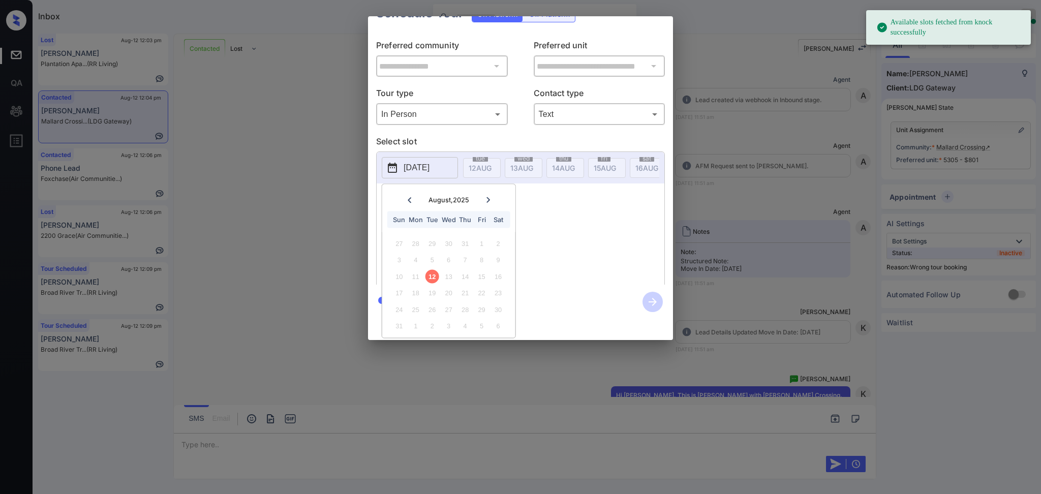
scroll to position [33, 0]
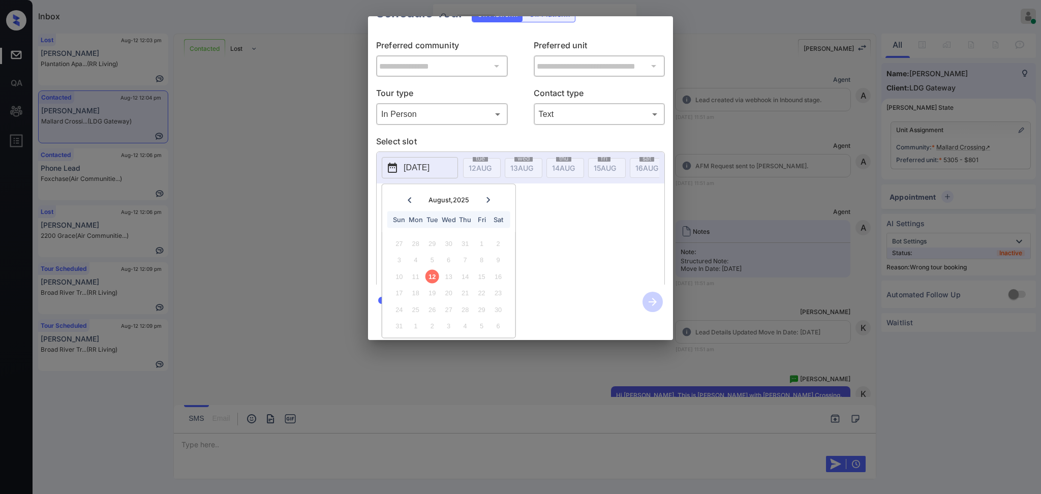
click at [488, 197] on icon at bounding box center [488, 200] width 4 height 6
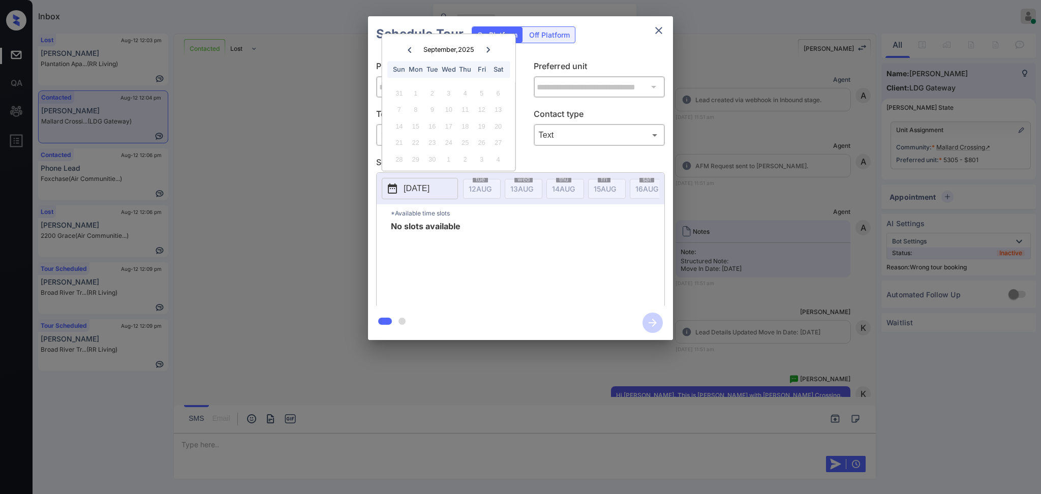
scroll to position [0, 0]
click at [749, 222] on div "**********" at bounding box center [520, 178] width 1041 height 356
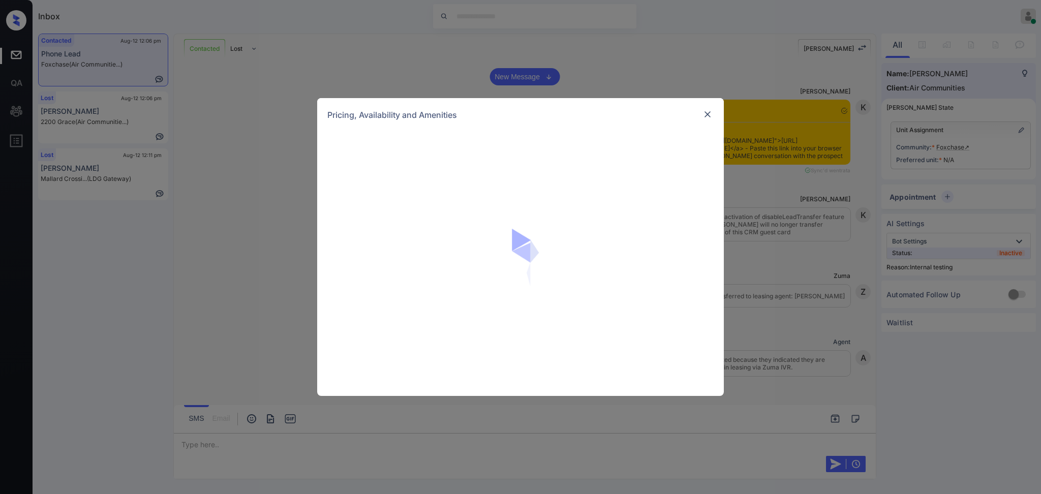
scroll to position [2966, 0]
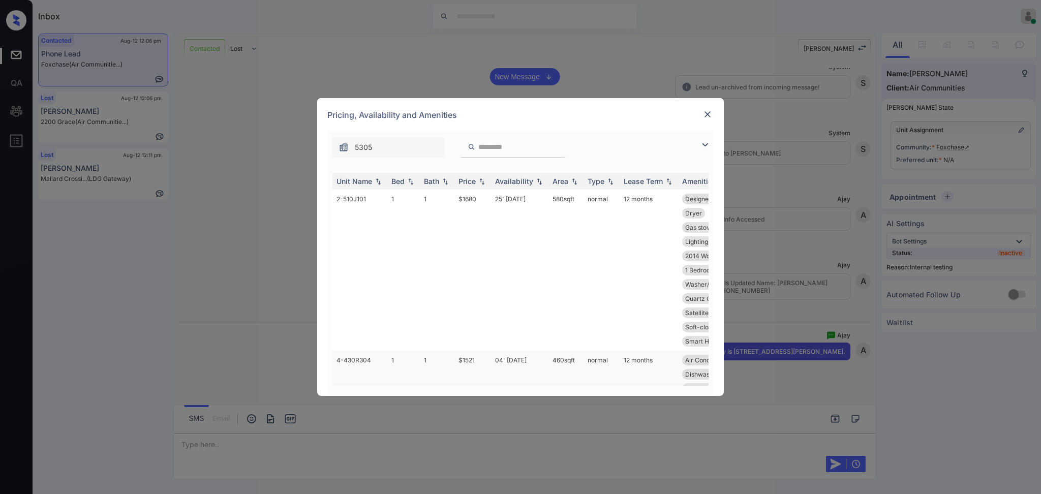
click at [459, 365] on td "$1521" at bounding box center [472, 403] width 37 height 104
click at [469, 358] on td "$1521" at bounding box center [472, 403] width 37 height 104
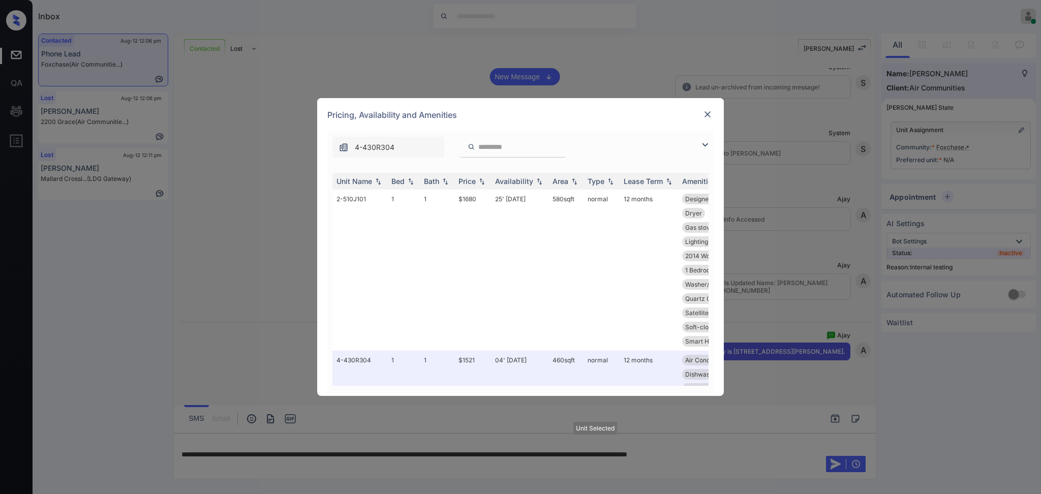
click at [713, 109] on div at bounding box center [707, 114] width 12 height 12
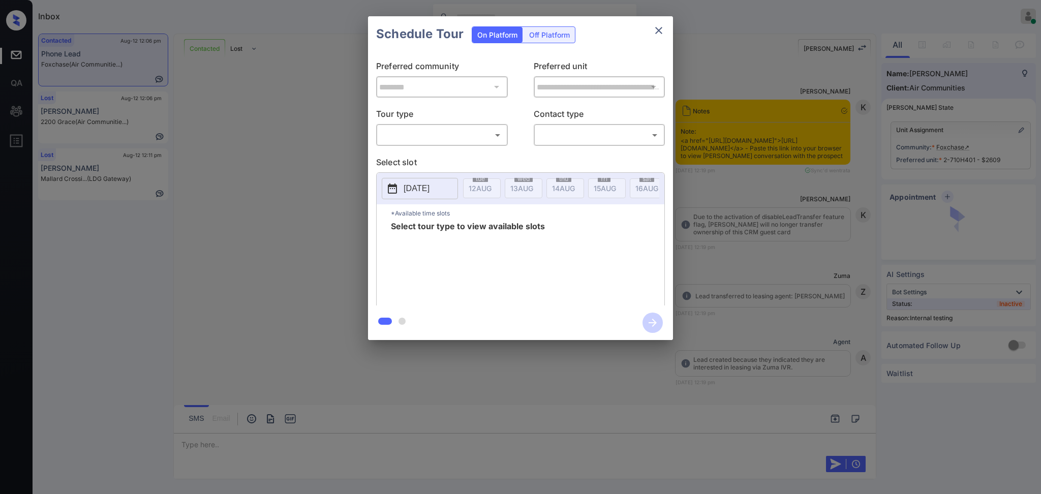
scroll to position [3102, 0]
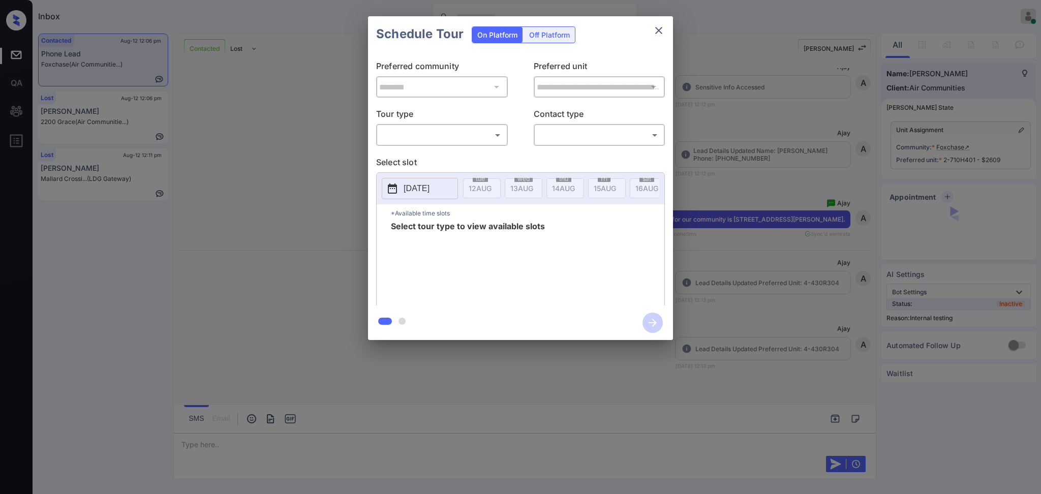
click at [433, 126] on body "Inbox [PERSON_NAME] Online Set yourself offline Set yourself on break Profile S…" at bounding box center [520, 247] width 1041 height 494
drag, startPoint x: 432, startPoint y: 147, endPoint x: 445, endPoint y: 153, distance: 14.1
click at [432, 148] on ul "In Person Virtual" at bounding box center [442, 167] width 130 height 42
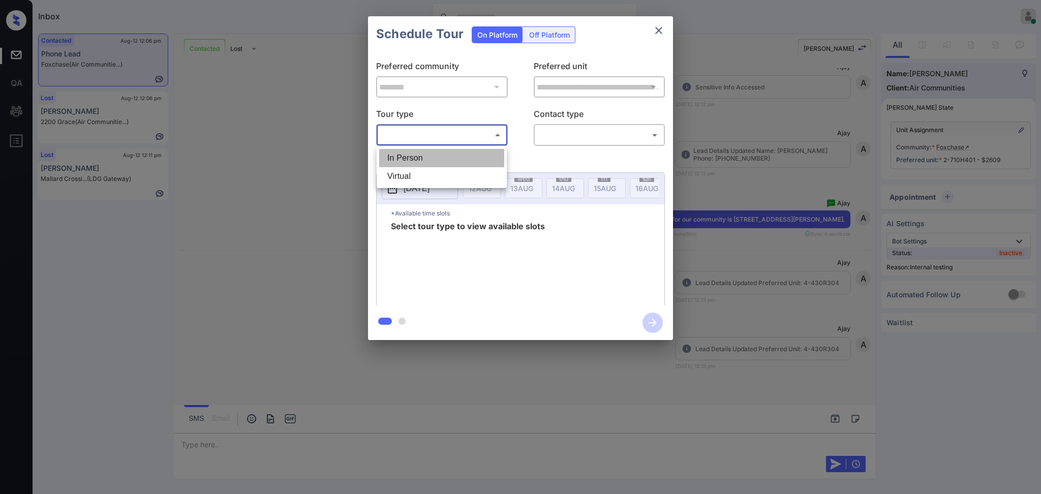
drag, startPoint x: 456, startPoint y: 154, endPoint x: 566, endPoint y: 138, distance: 110.9
click at [458, 154] on li "In Person" at bounding box center [441, 158] width 125 height 18
type input "********"
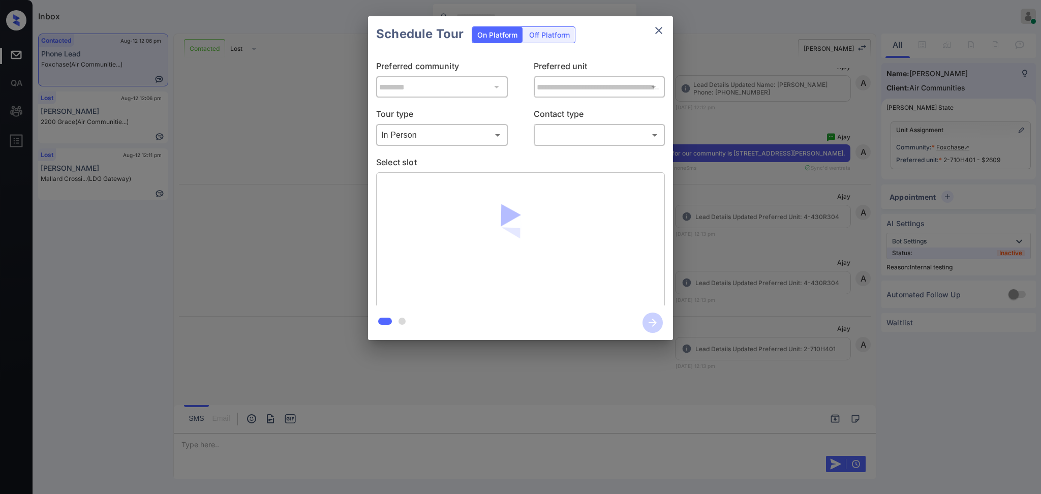
scroll to position [3169, 0]
click at [568, 129] on body "Inbox Ajay Kumar Online Set yourself offline Set yourself on break Profile Swit…" at bounding box center [520, 247] width 1041 height 494
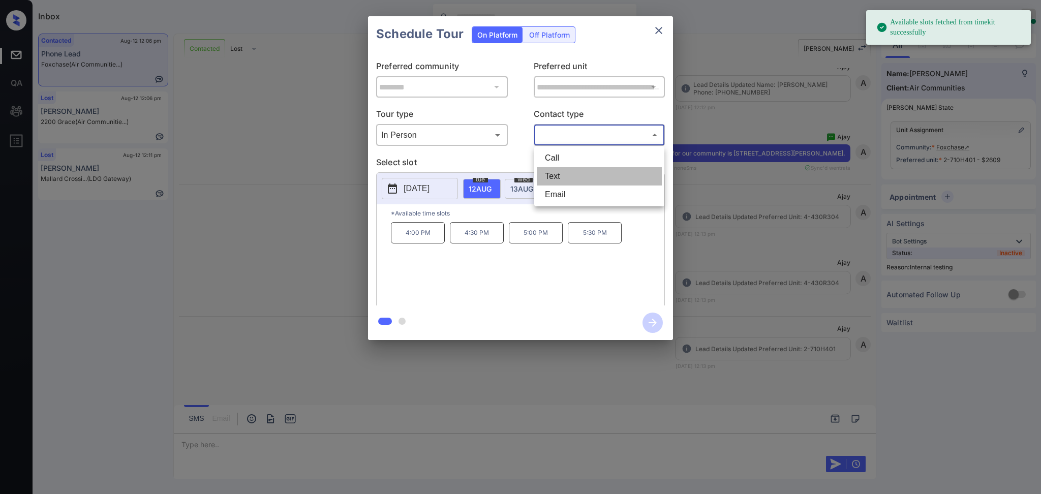
click at [561, 173] on li "Text" at bounding box center [599, 176] width 125 height 18
type input "****"
click at [491, 186] on span "13 AUG" at bounding box center [479, 188] width 23 height 9
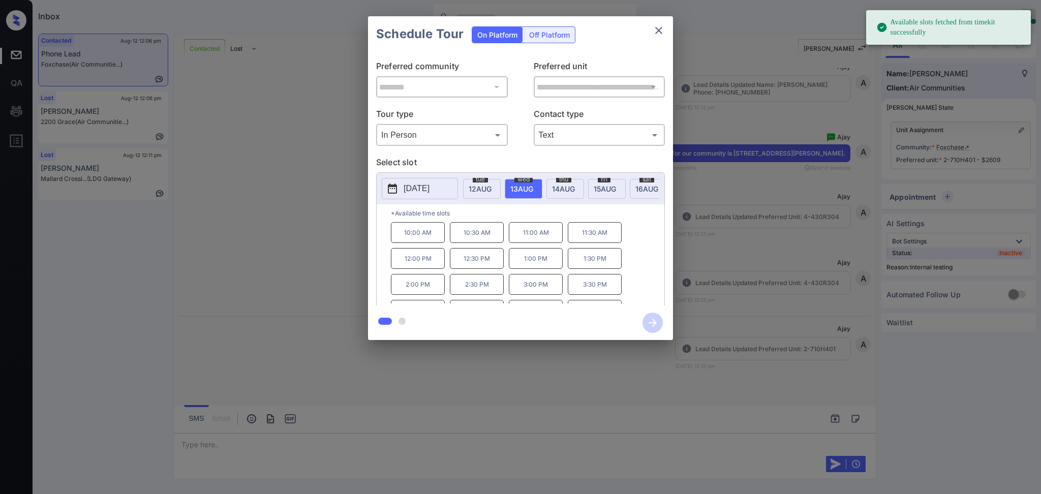
click at [439, 242] on p "10:00 AM" at bounding box center [418, 232] width 54 height 21
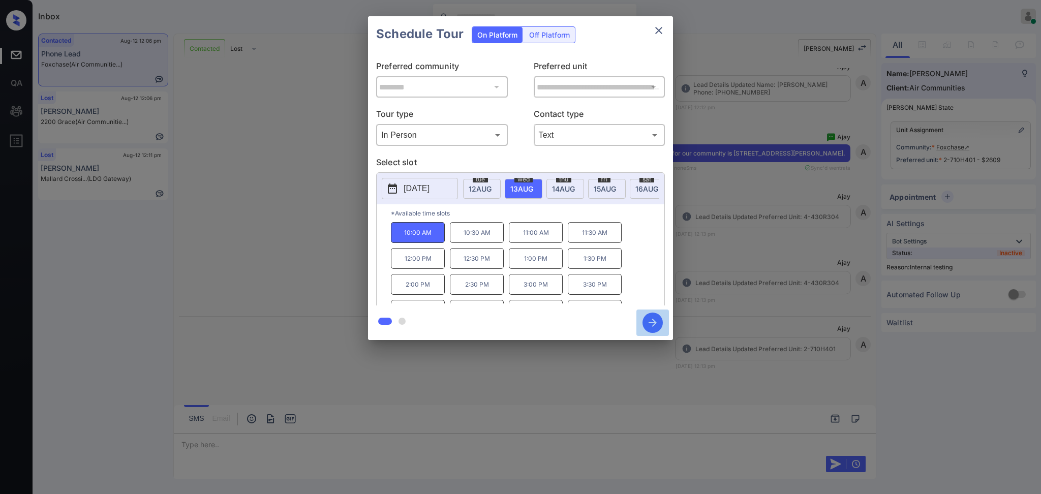
click at [661, 324] on icon "button" at bounding box center [652, 322] width 20 height 20
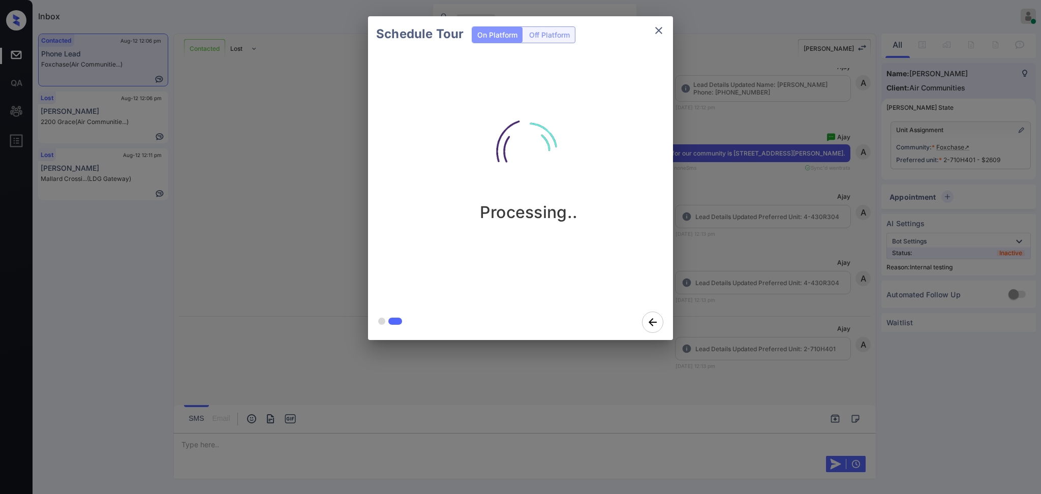
click at [727, 299] on div "Schedule Tour On Platform Off Platform Processing.." at bounding box center [520, 178] width 1041 height 356
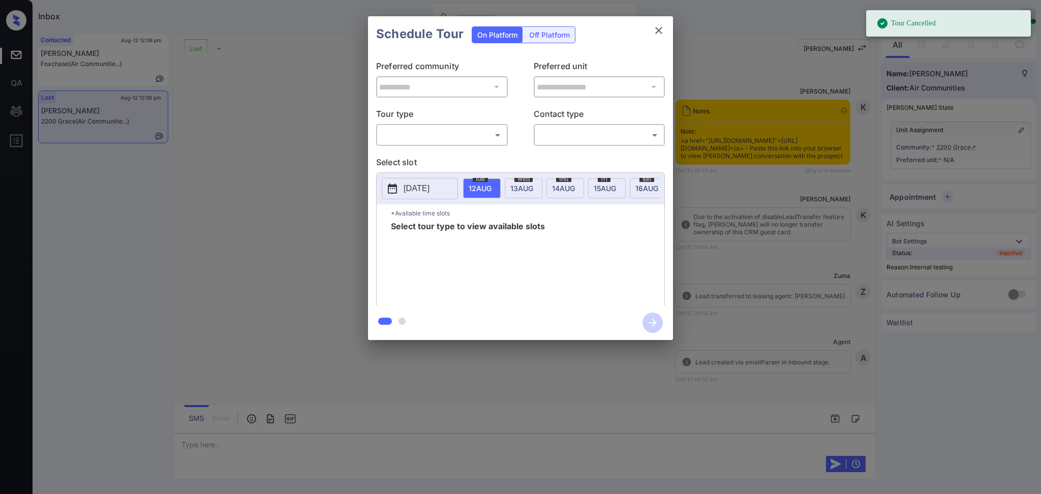
click at [441, 123] on p "Tour type" at bounding box center [442, 116] width 132 height 16
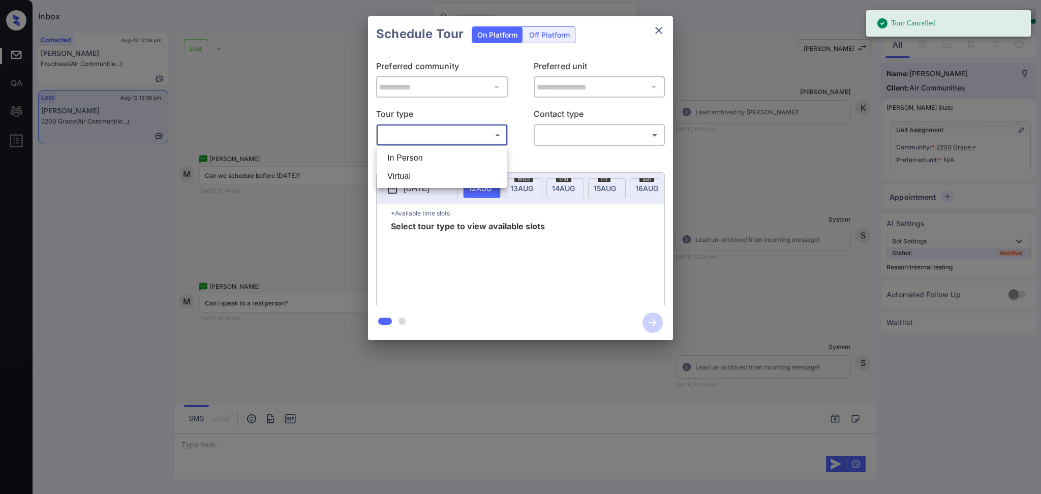
drag, startPoint x: 434, startPoint y: 133, endPoint x: 422, endPoint y: 164, distance: 32.8
click at [434, 134] on body "Tour Cancelled Inbox [PERSON_NAME] Online Set yourself offline Set yourself on …" at bounding box center [520, 247] width 1041 height 494
click at [422, 164] on li "In Person" at bounding box center [441, 158] width 125 height 18
type input "********"
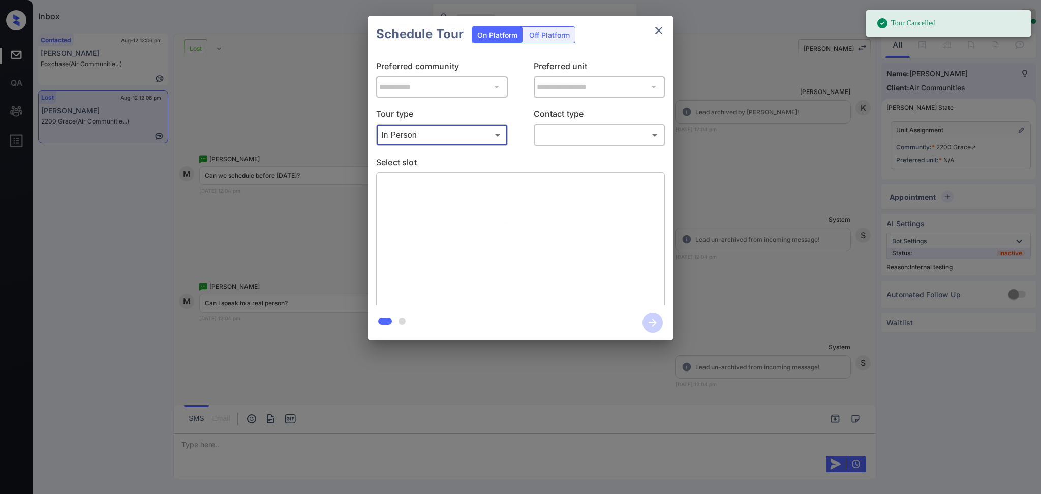
click at [535, 139] on div "Tour type In Person ******** ​ Contact type ​ ​" at bounding box center [520, 127] width 289 height 38
click at [575, 135] on body "Tour Cancelled Inbox [PERSON_NAME] Online Set yourself offline Set yourself on …" at bounding box center [520, 247] width 1041 height 494
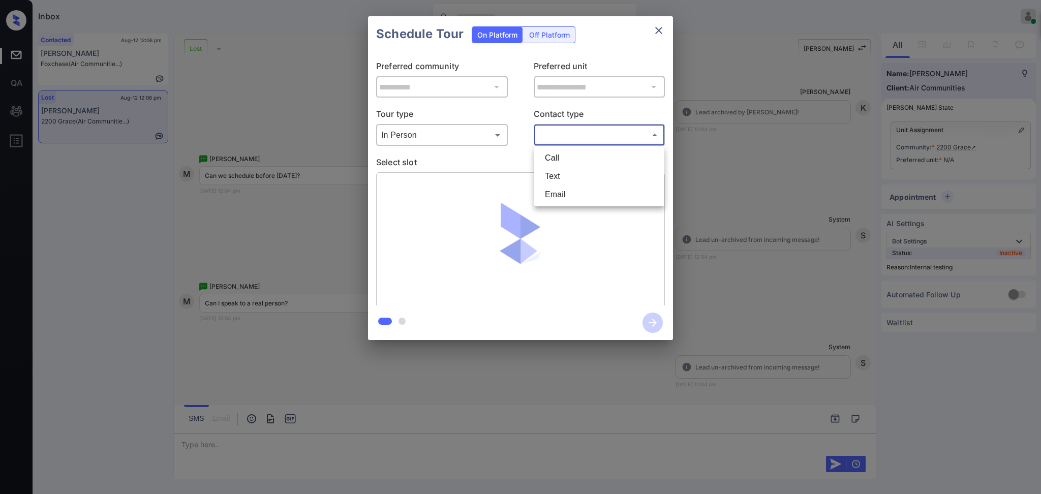
click at [560, 181] on li "Text" at bounding box center [599, 176] width 125 height 18
type input "****"
click at [541, 158] on div at bounding box center [520, 247] width 1041 height 494
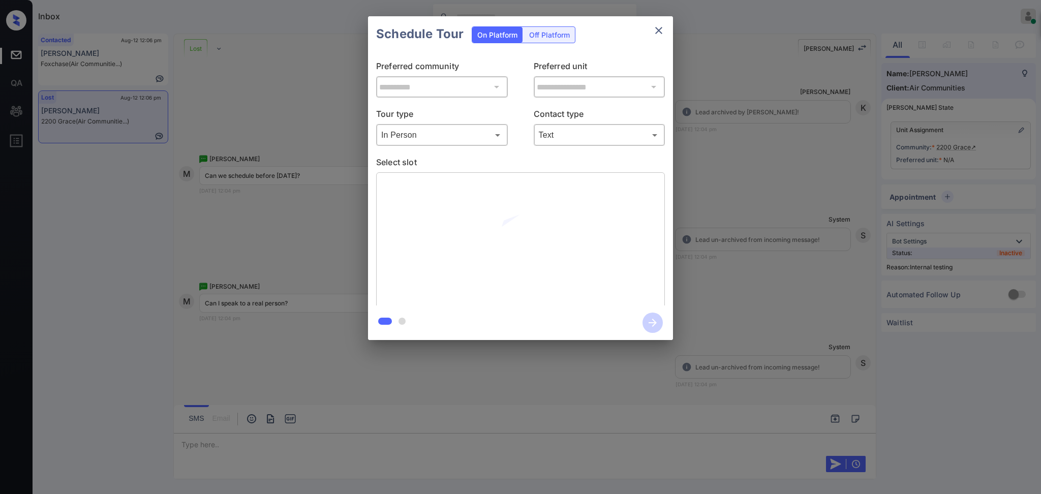
click at [523, 160] on div at bounding box center [520, 247] width 1041 height 494
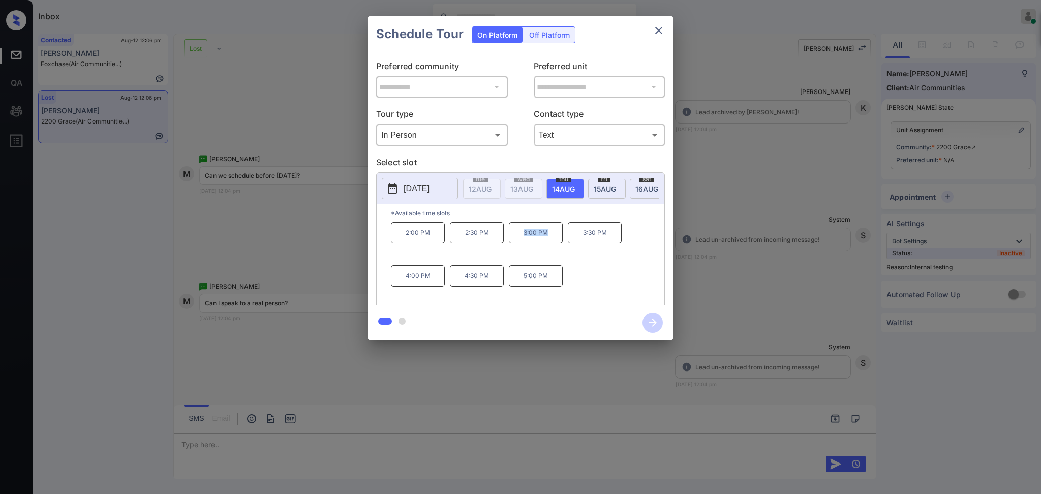
drag, startPoint x: 521, startPoint y: 240, endPoint x: 639, endPoint y: 70, distance: 207.8
click at [564, 238] on div "2:00 PM 2:30 PM 3:00 PM 3:30 PM 4:00 PM 4:30 PM 5:00 PM" at bounding box center [527, 262] width 273 height 81
copy p "3:00 PM"
click at [660, 27] on icon "close" at bounding box center [658, 30] width 12 height 12
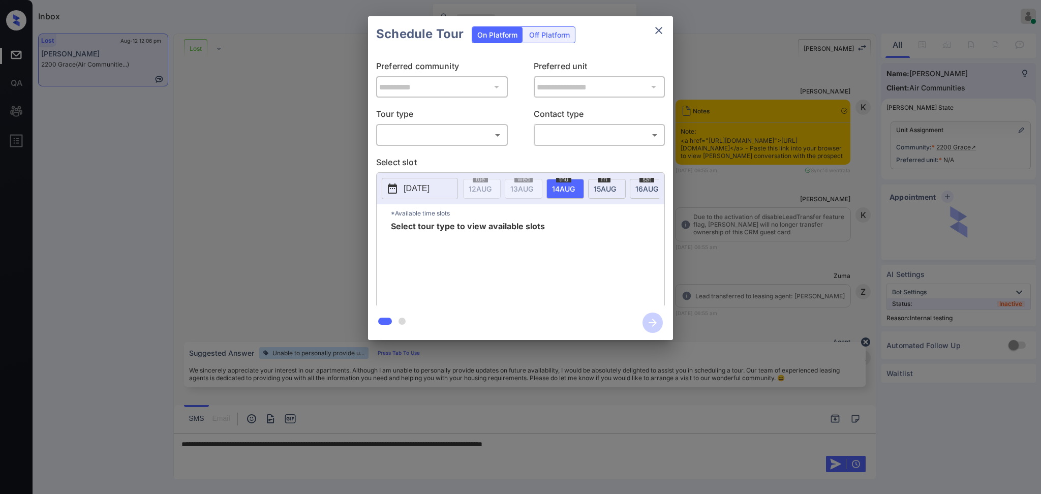
scroll to position [12306, 0]
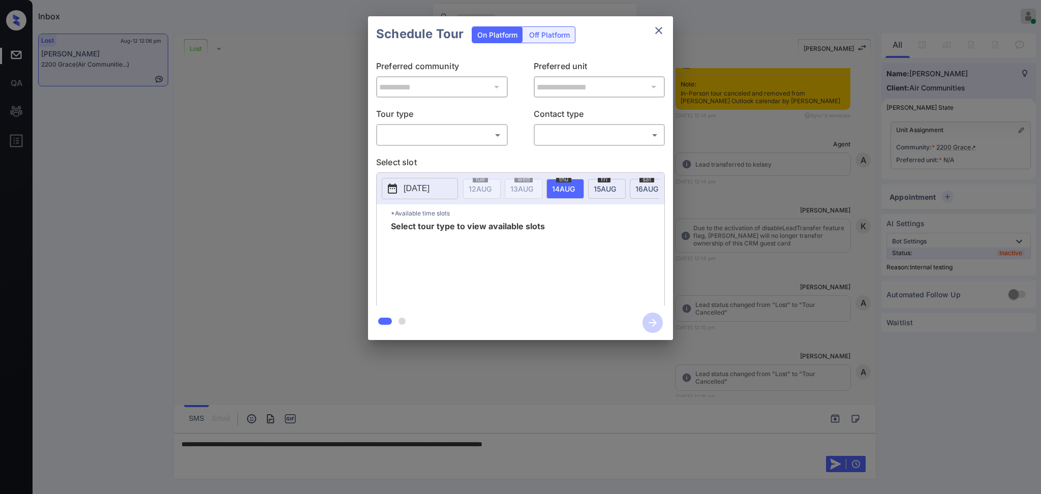
click at [592, 439] on div at bounding box center [520, 247] width 1041 height 494
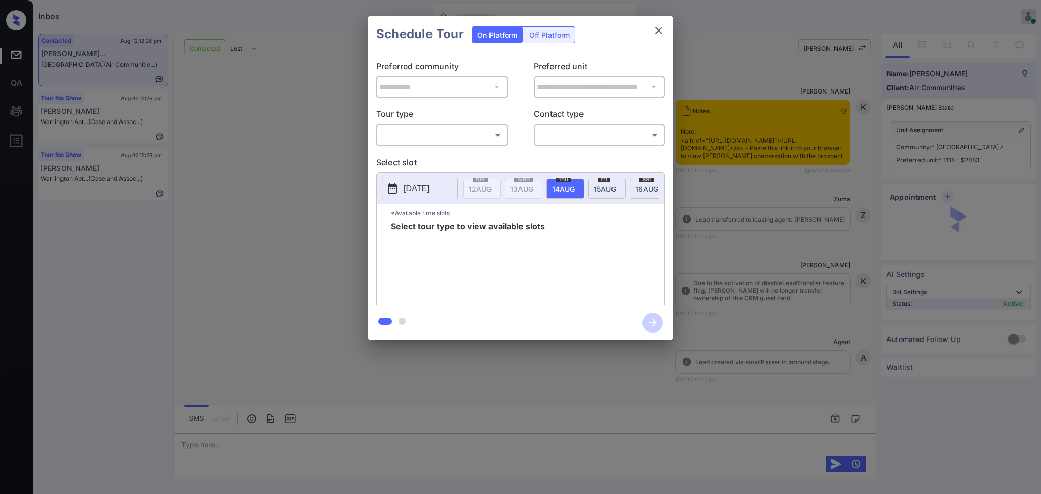
scroll to position [1311, 0]
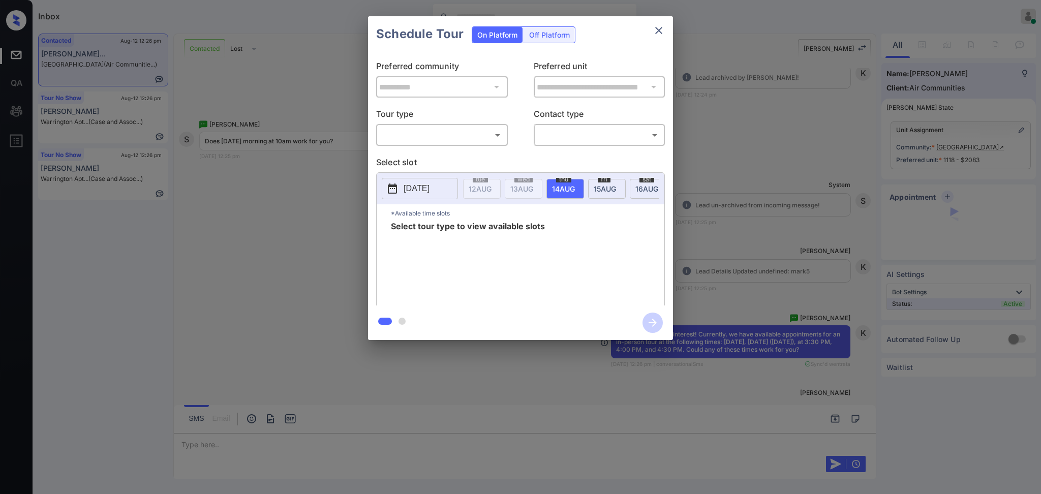
click at [411, 133] on body "Inbox [PERSON_NAME] Online Set yourself offline Set yourself on break Profile S…" at bounding box center [520, 247] width 1041 height 494
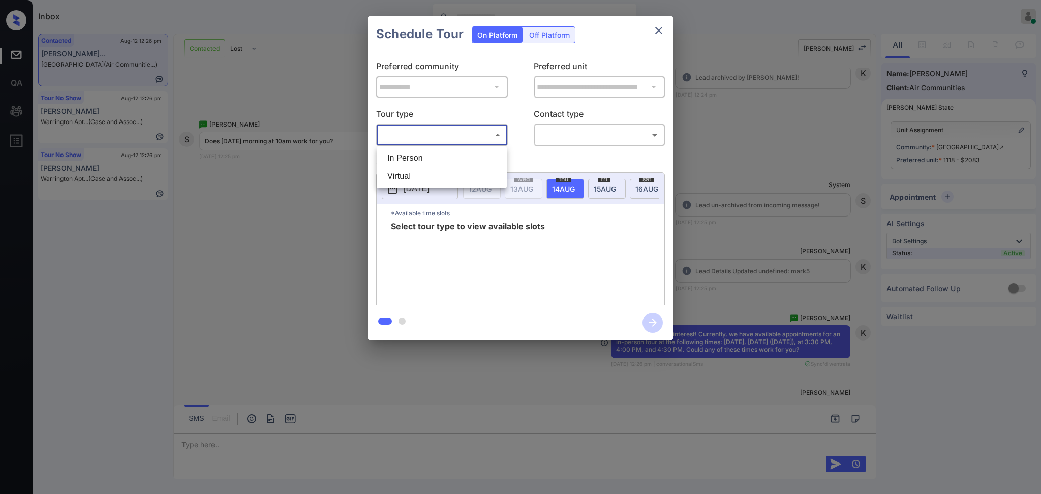
drag, startPoint x: 413, startPoint y: 152, endPoint x: 562, endPoint y: 159, distance: 150.0
click at [413, 153] on li "In Person" at bounding box center [441, 158] width 125 height 18
type input "********"
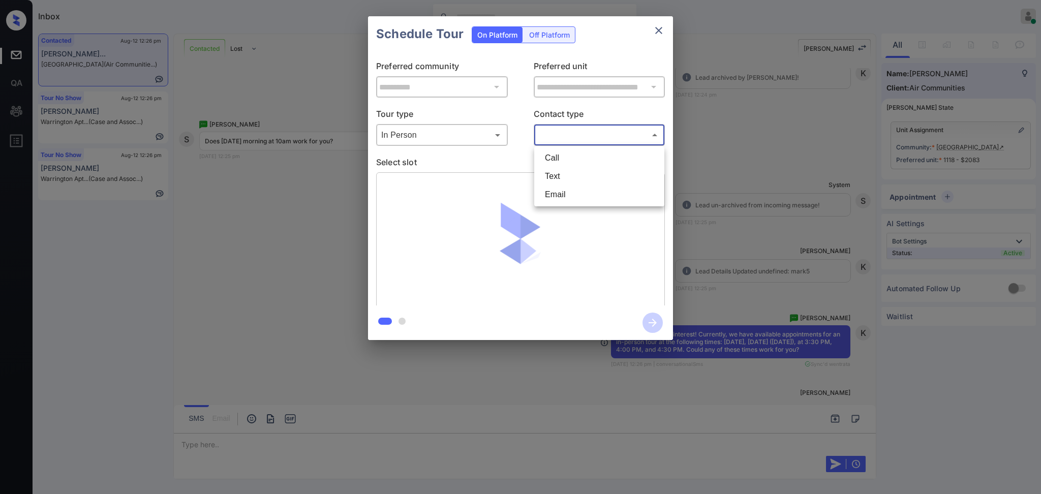
drag, startPoint x: 597, startPoint y: 140, endPoint x: 591, endPoint y: 138, distance: 6.1
click at [595, 138] on body "Inbox [PERSON_NAME] Online Set yourself offline Set yourself on break Profile S…" at bounding box center [520, 247] width 1041 height 494
click at [562, 175] on li "Text" at bounding box center [599, 176] width 125 height 18
type input "****"
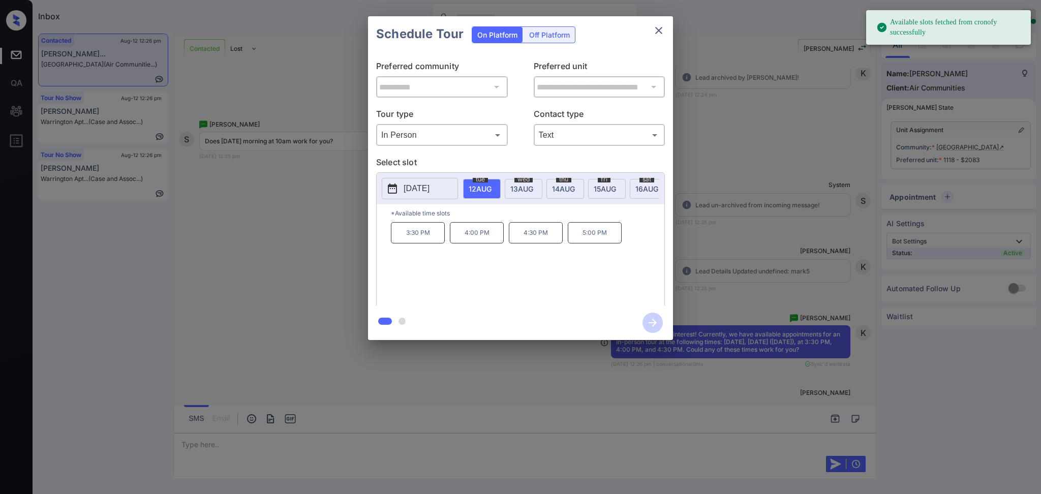
click at [429, 183] on p "[DATE]" at bounding box center [416, 188] width 26 height 12
click at [499, 298] on div "16" at bounding box center [498, 297] width 14 height 14
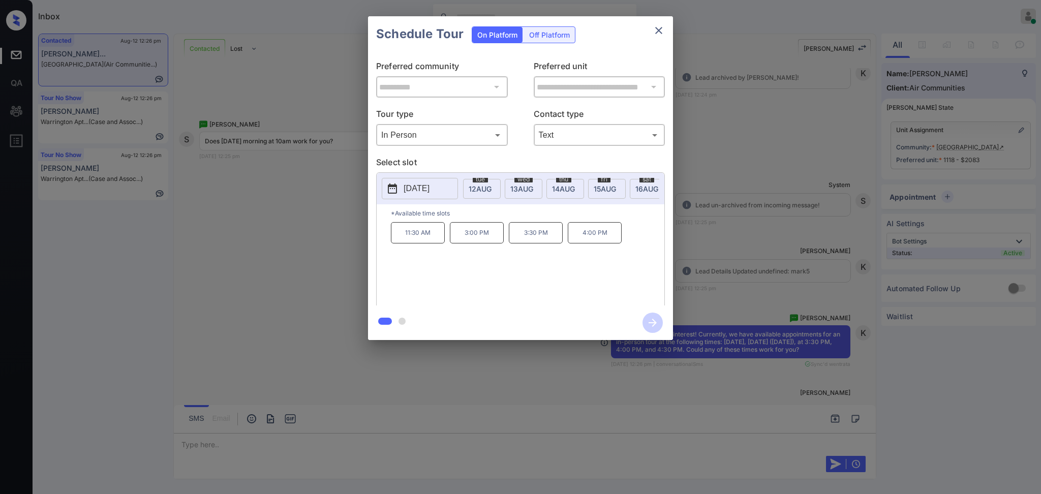
click at [581, 268] on div "11:30 AM 3:00 PM 3:30 PM 4:00 PM" at bounding box center [527, 262] width 273 height 81
drag, startPoint x: 399, startPoint y: 240, endPoint x: 553, endPoint y: 150, distance: 178.3
click at [440, 239] on p "11:30 AM" at bounding box center [418, 232] width 54 height 21
copy p "11:30 AM"
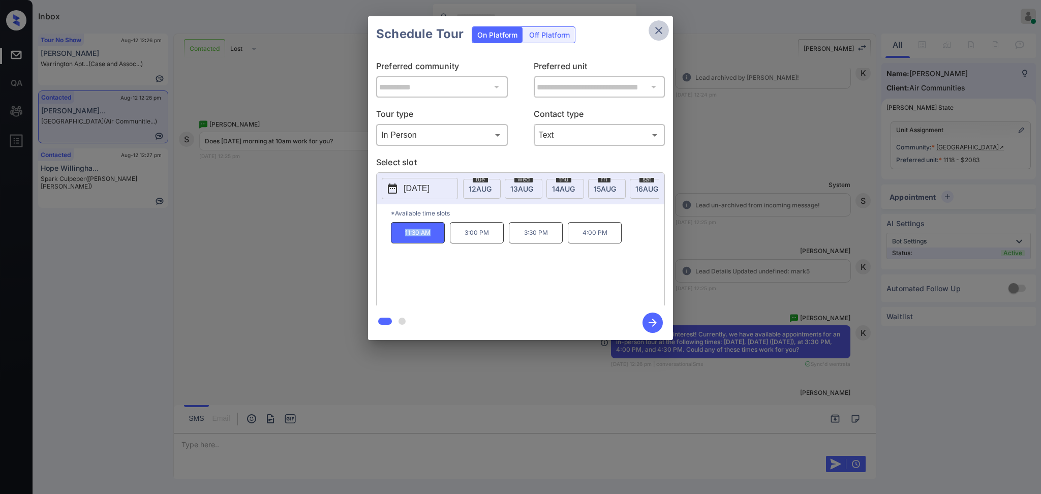
click at [657, 32] on icon "close" at bounding box center [658, 30] width 7 height 7
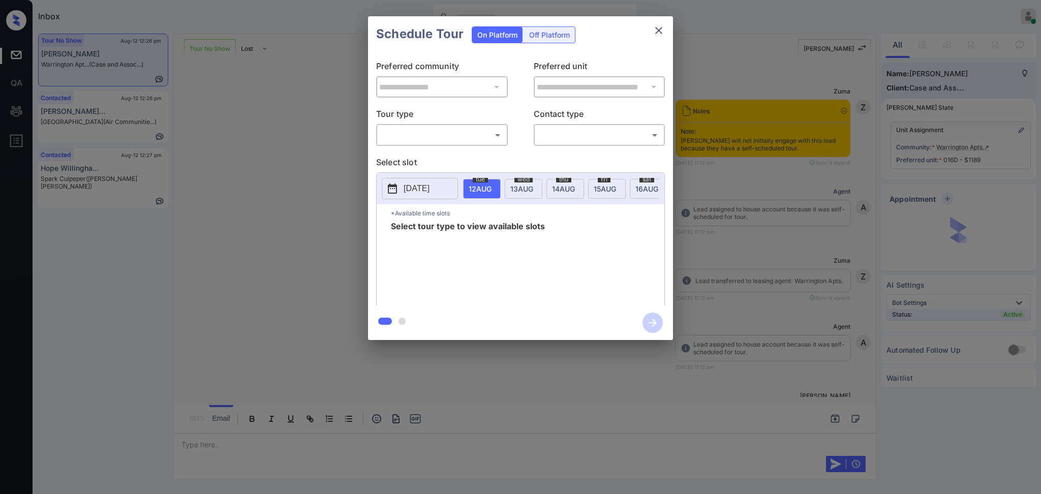
scroll to position [3828, 0]
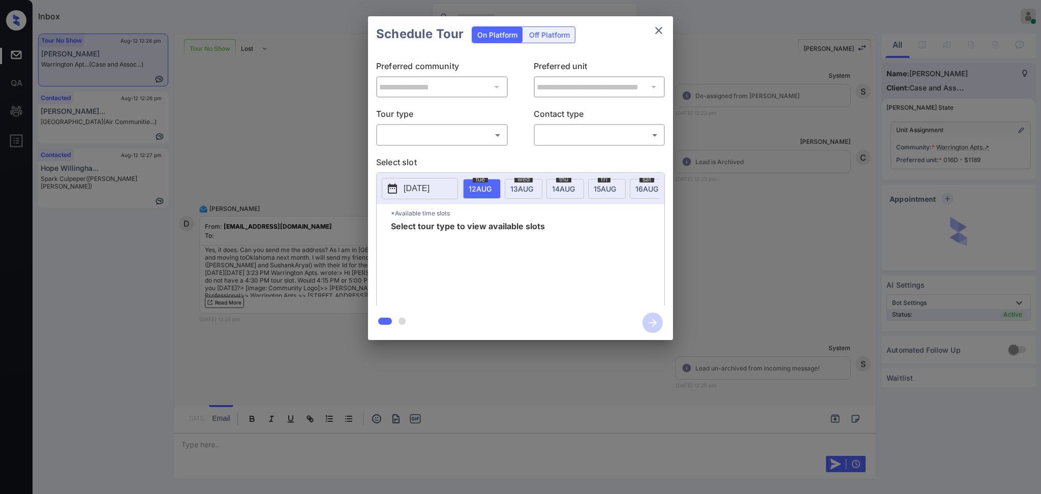
drag, startPoint x: 441, startPoint y: 122, endPoint x: 434, endPoint y: 140, distance: 19.0
click at [440, 123] on p "Tour type" at bounding box center [442, 116] width 132 height 16
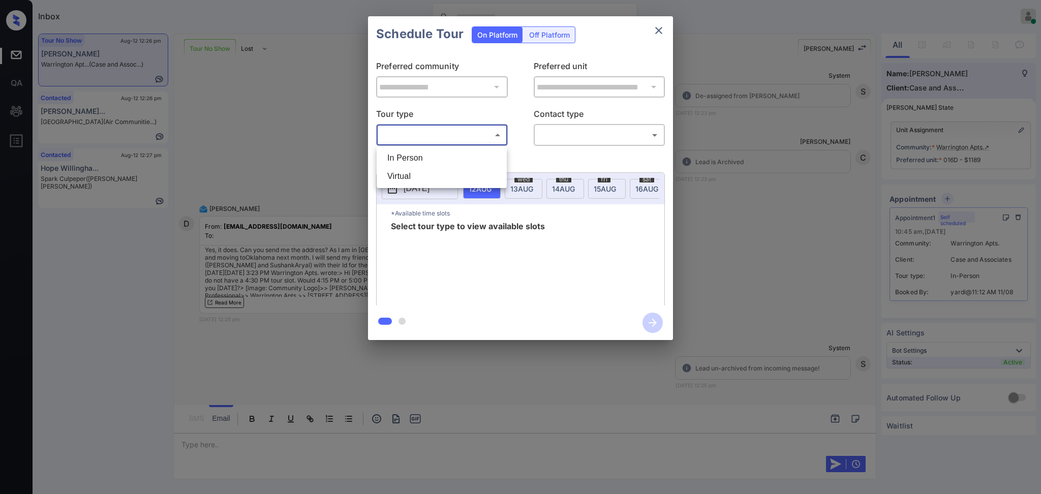
click at [434, 140] on body "Inbox Ajay Kumar Online Set yourself offline Set yourself on break Profile Swit…" at bounding box center [520, 247] width 1041 height 494
click at [434, 150] on li "In Person" at bounding box center [441, 158] width 125 height 18
type input "********"
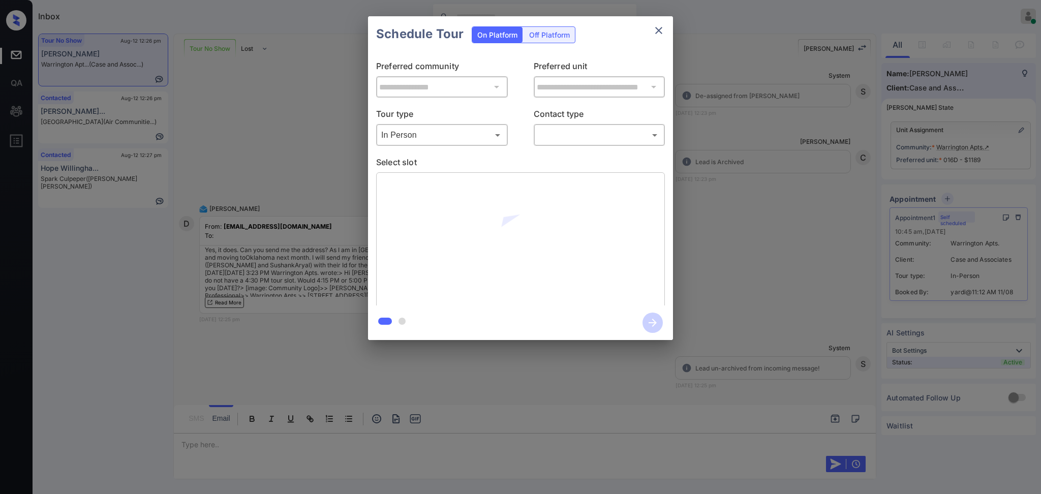
click at [554, 126] on div "​ ​" at bounding box center [600, 135] width 132 height 22
click at [557, 138] on body "Inbox Ajay Kumar Online Set yourself offline Set yourself on break Profile Swit…" at bounding box center [520, 247] width 1041 height 494
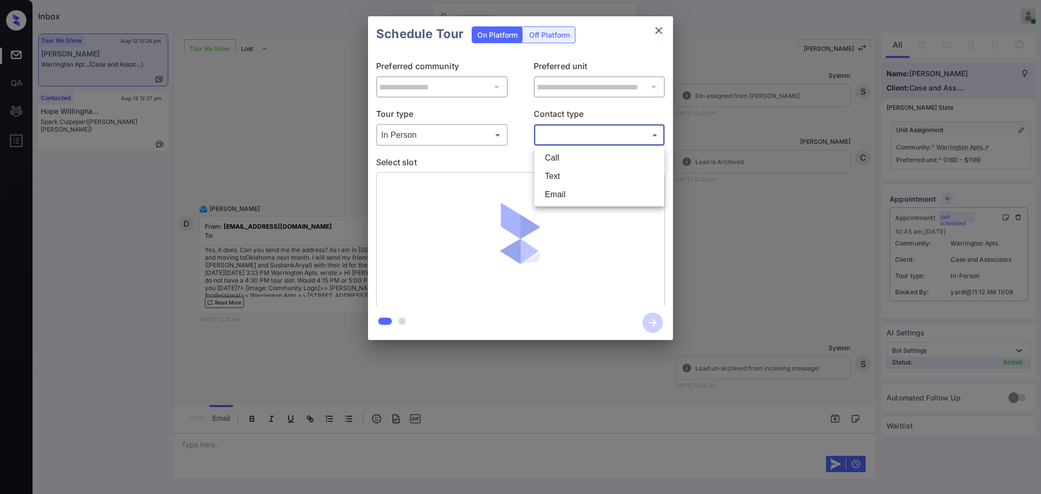
click at [558, 170] on li "Text" at bounding box center [599, 176] width 125 height 18
type input "****"
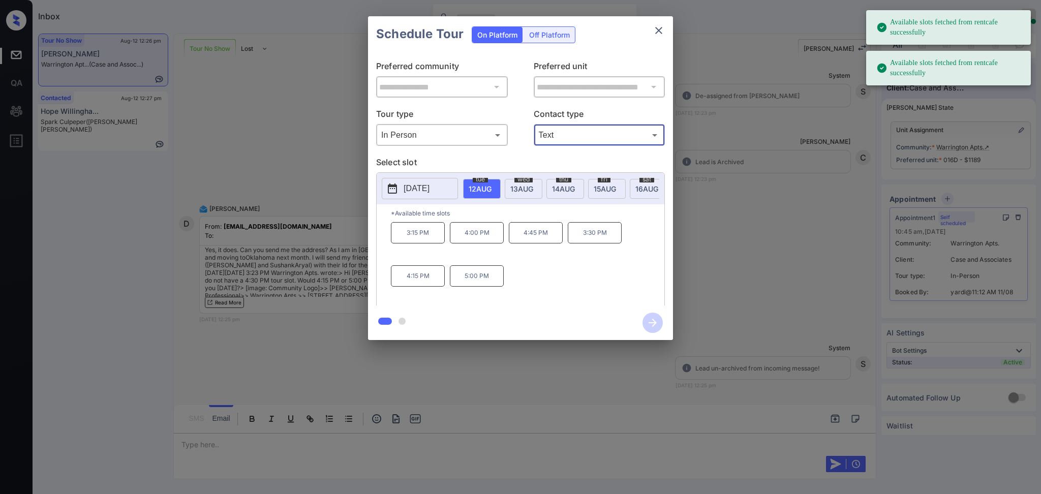
click at [482, 181] on span "tue" at bounding box center [480, 179] width 15 height 6
click at [473, 285] on p "5:00 PM" at bounding box center [477, 275] width 54 height 21
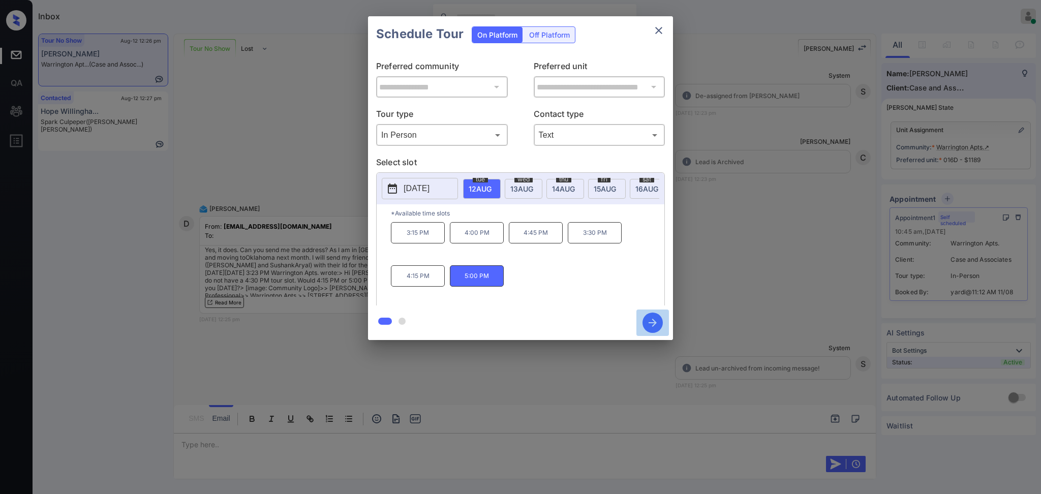
click at [652, 320] on icon "button" at bounding box center [652, 322] width 20 height 20
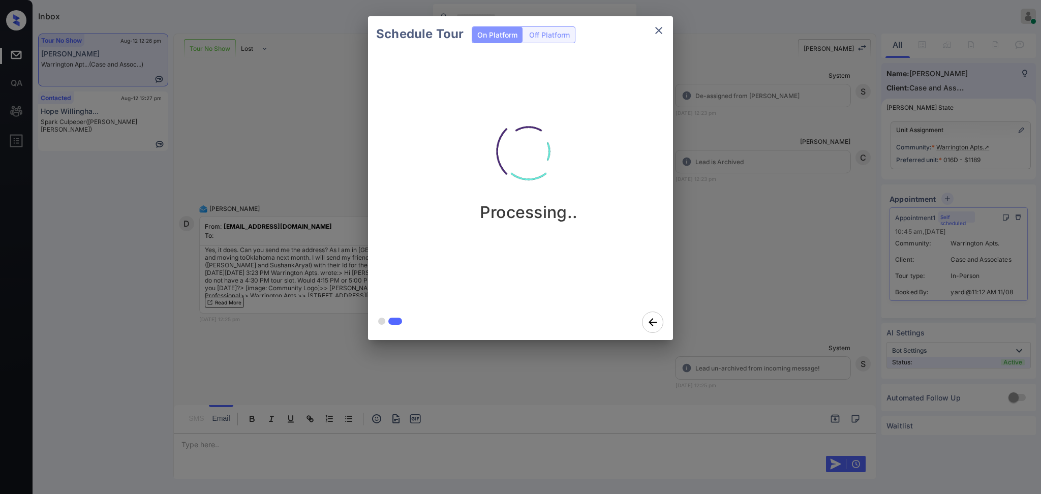
click at [777, 324] on div "Schedule Tour On Platform Off Platform Processing.." at bounding box center [520, 178] width 1041 height 356
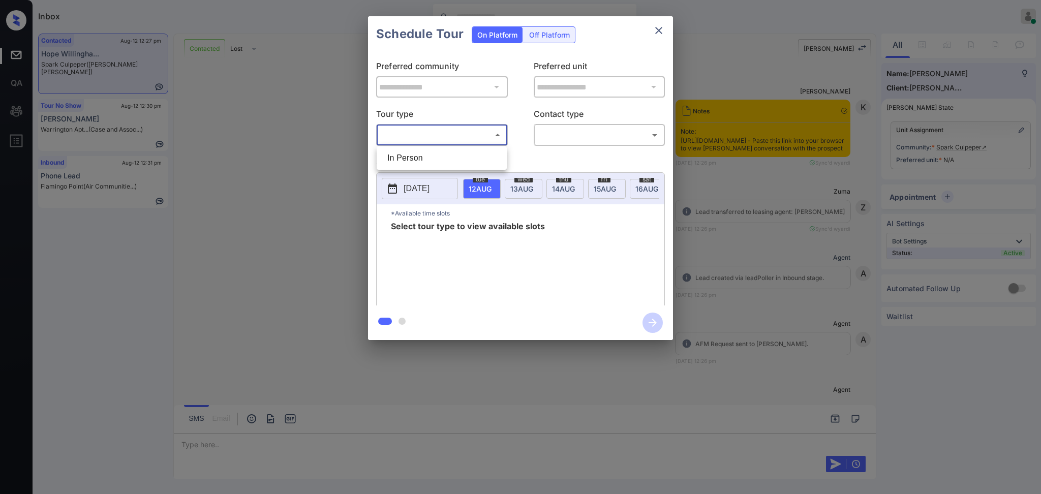
click at [414, 174] on div at bounding box center [520, 247] width 1041 height 494
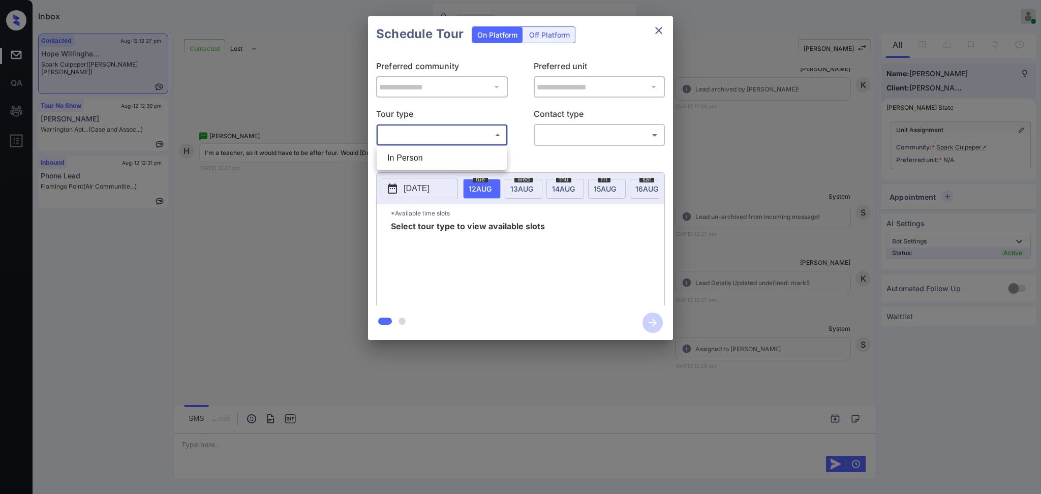
click at [414, 174] on div at bounding box center [520, 247] width 1041 height 494
click at [412, 138] on body "Inbox Ajay Kumar Online Set yourself offline Set yourself on break Profile Swit…" at bounding box center [520, 247] width 1041 height 494
click at [419, 163] on li "In Person" at bounding box center [441, 158] width 125 height 18
type input "********"
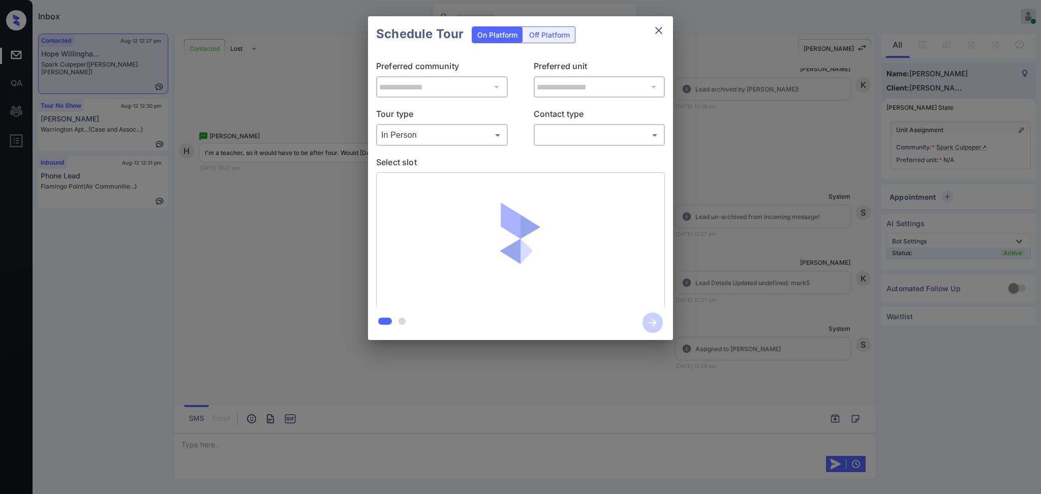
click at [586, 124] on div "​ ​" at bounding box center [600, 135] width 132 height 22
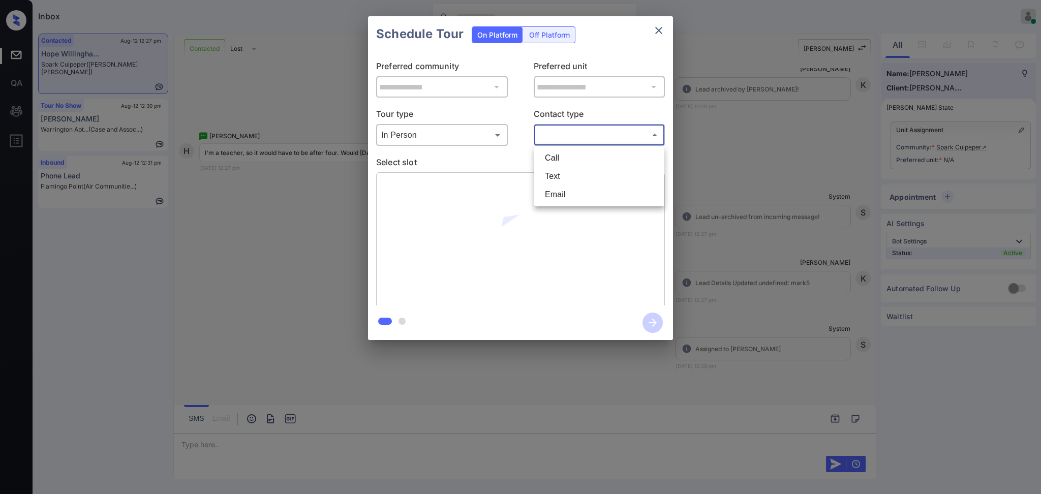
click at [578, 142] on body "Inbox Ajay Kumar Online Set yourself offline Set yourself on break Profile Swit…" at bounding box center [520, 247] width 1041 height 494
click at [565, 171] on li "Text" at bounding box center [599, 176] width 125 height 18
type input "****"
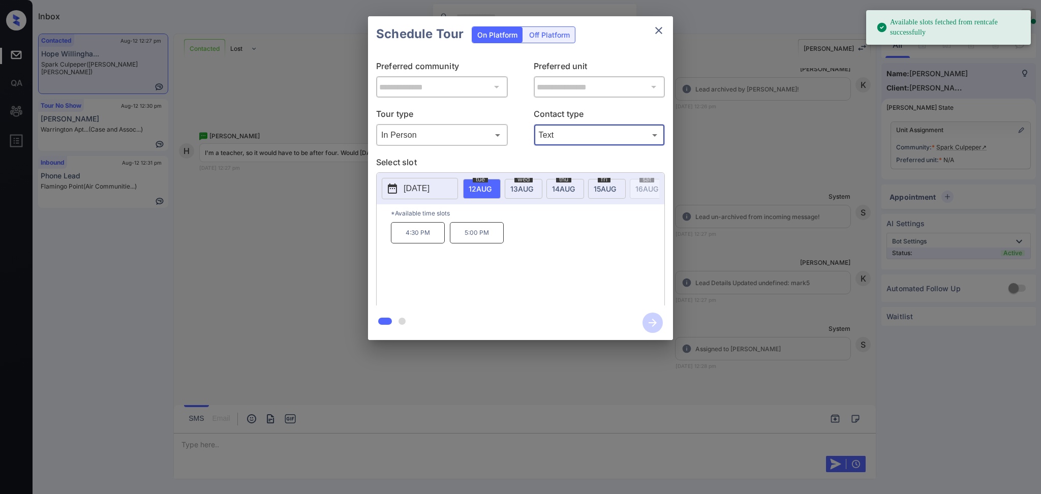
click at [421, 198] on button "[DATE]" at bounding box center [420, 188] width 76 height 21
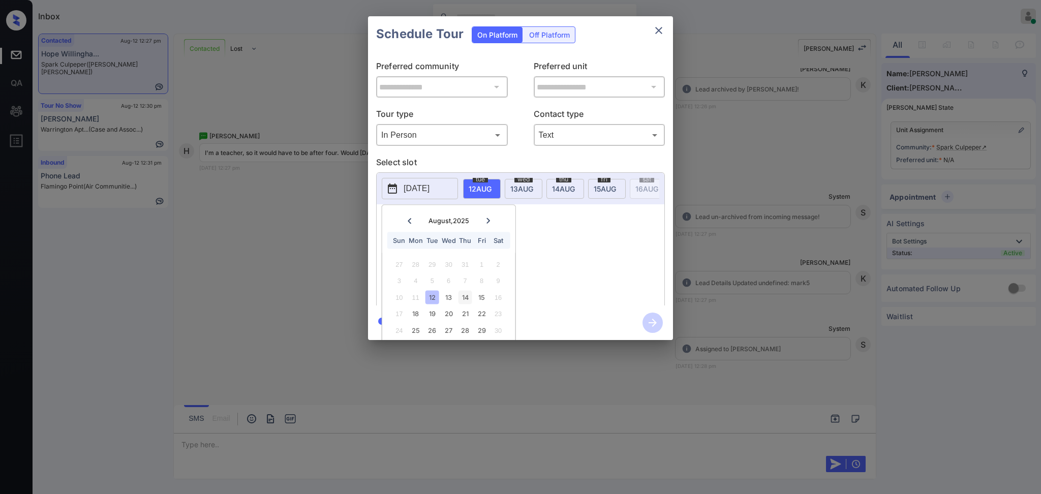
click at [468, 293] on div "14" at bounding box center [465, 297] width 14 height 14
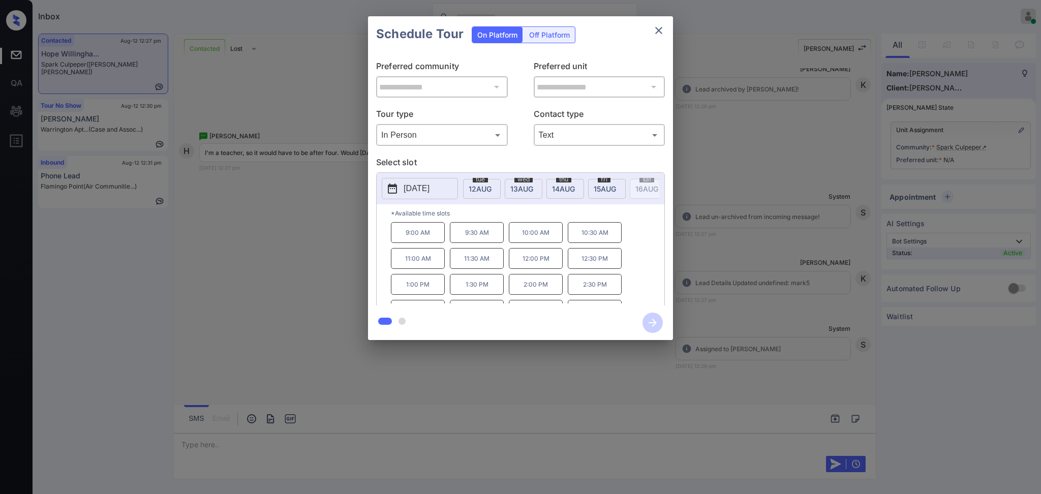
click at [551, 264] on p "12:00 PM" at bounding box center [536, 258] width 54 height 21
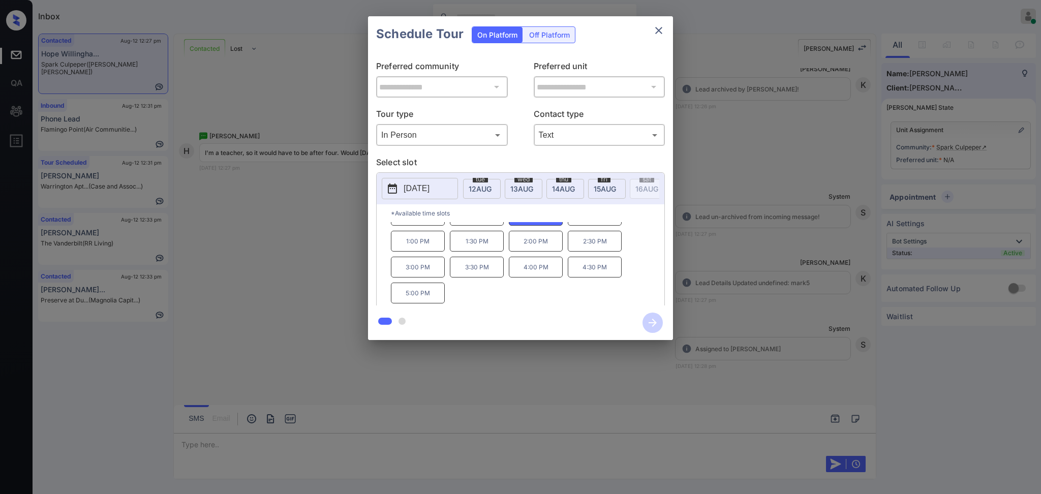
click at [527, 293] on div "9:00 AM 9:30 AM 10:00 AM 10:30 AM 11:00 AM 11:30 AM 12:00 PM 12:30 PM 1:00 PM 1…" at bounding box center [527, 262] width 273 height 81
click at [234, 446] on div at bounding box center [520, 247] width 1041 height 494
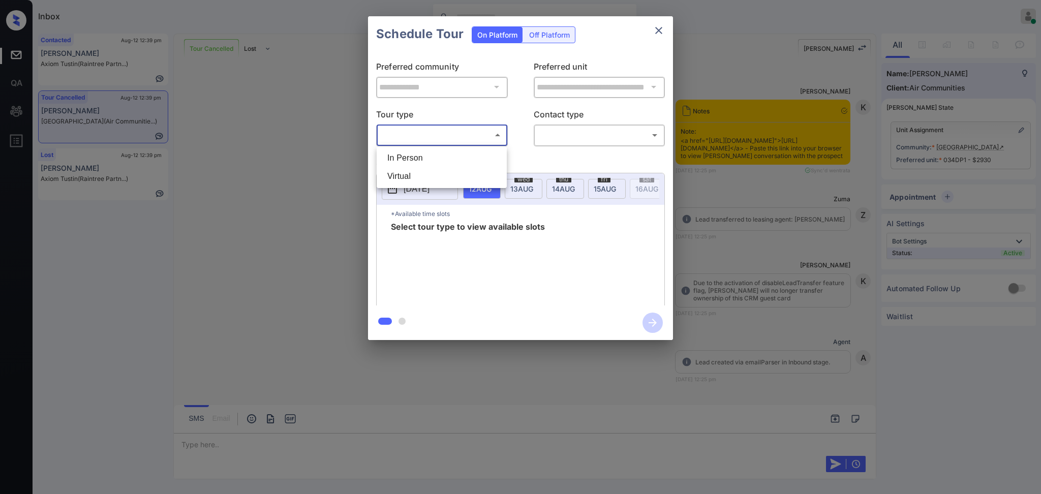
click at [462, 131] on body "Inbox [PERSON_NAME] Online Set yourself offline Set yourself on break Profile S…" at bounding box center [520, 247] width 1041 height 494
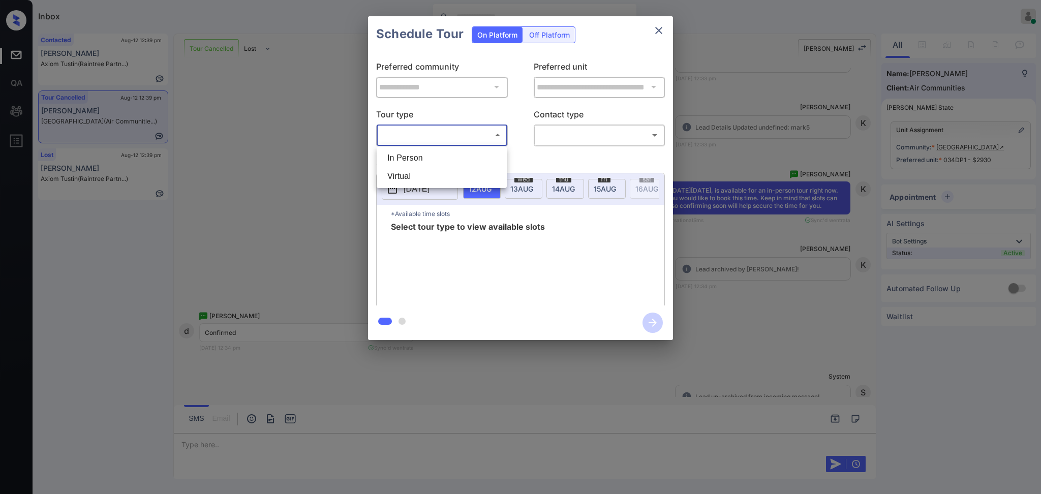
click at [442, 154] on li "In Person" at bounding box center [441, 158] width 125 height 18
type input "********"
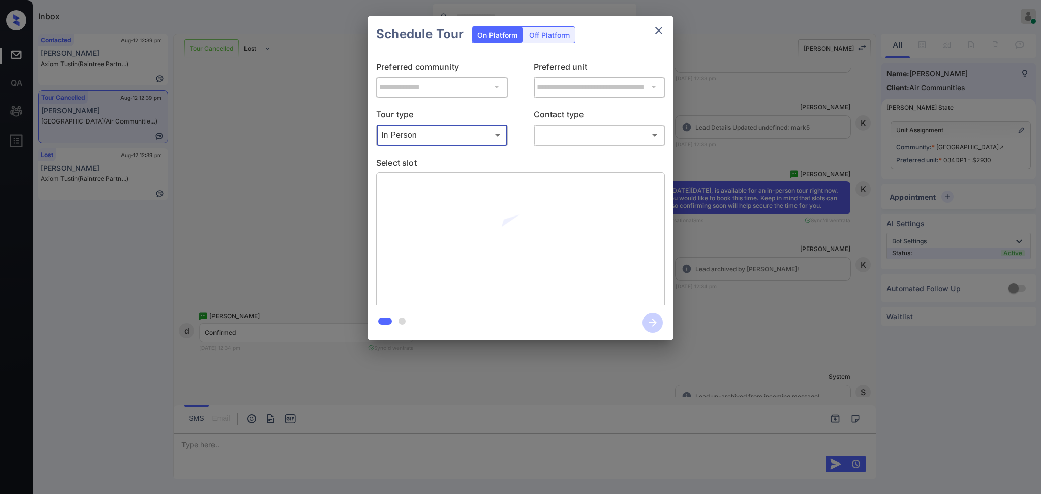
click at [579, 131] on body "Inbox [PERSON_NAME] Online Set yourself offline Set yourself on break Profile S…" at bounding box center [520, 247] width 1041 height 494
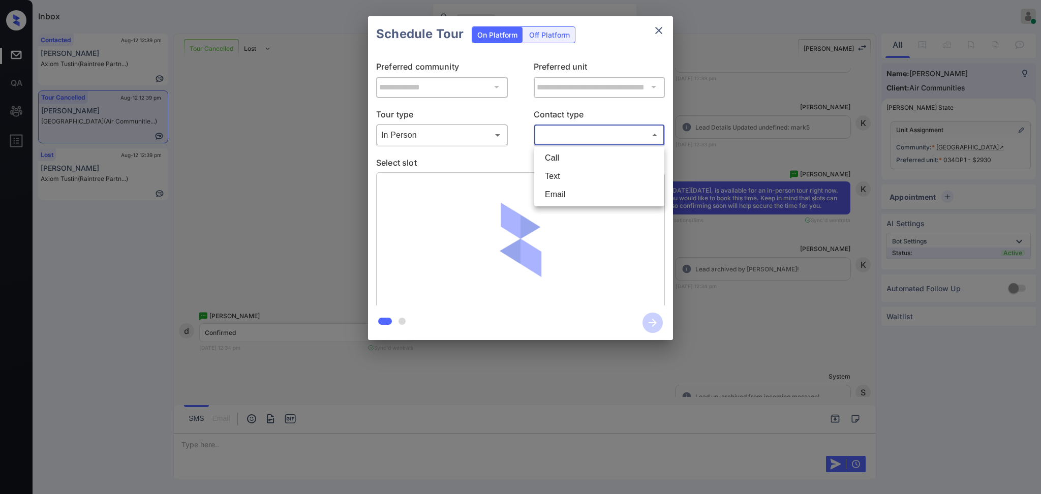
click at [560, 172] on li "Text" at bounding box center [599, 176] width 125 height 18
type input "****"
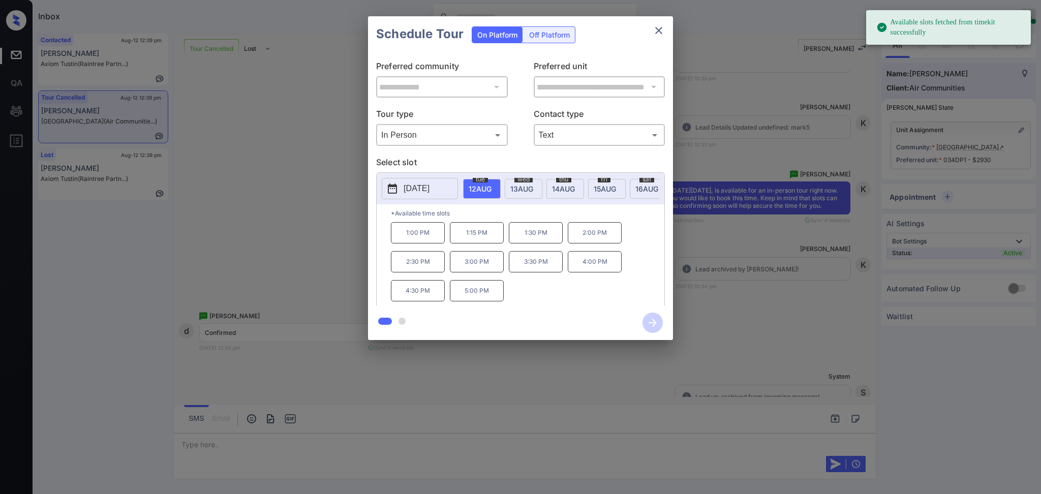
click at [491, 190] on span "16 AUG" at bounding box center [479, 188] width 23 height 9
click at [413, 240] on p "10:00 AM" at bounding box center [418, 232] width 54 height 21
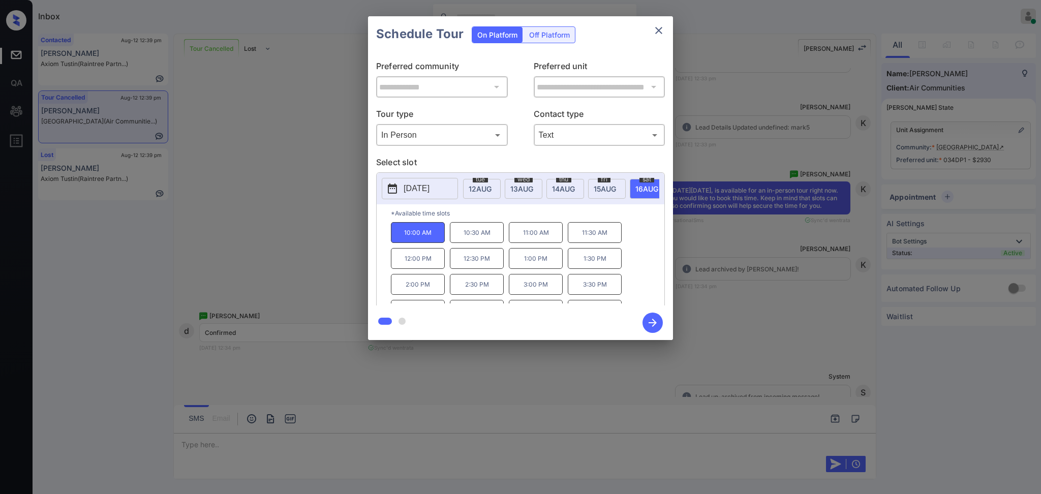
drag, startPoint x: 652, startPoint y: 322, endPoint x: 696, endPoint y: 309, distance: 45.0
click at [653, 322] on icon "button" at bounding box center [652, 322] width 20 height 20
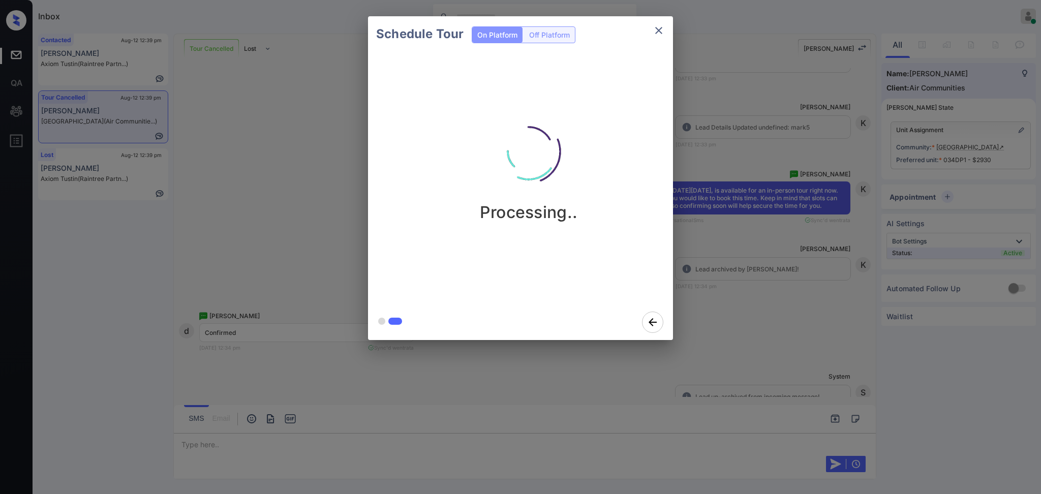
click at [696, 309] on div "Schedule Tour On Platform Off Platform Processing.." at bounding box center [520, 178] width 1041 height 356
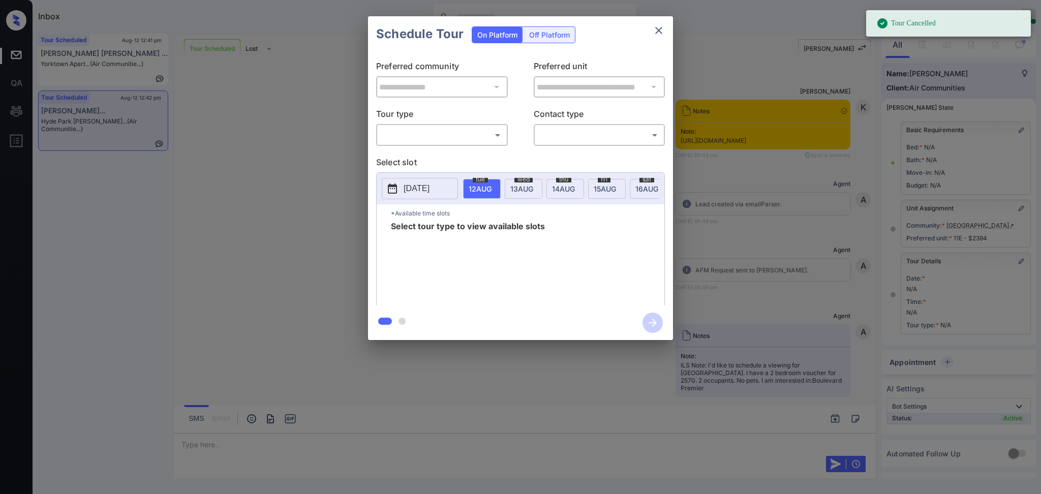
scroll to position [23, 0]
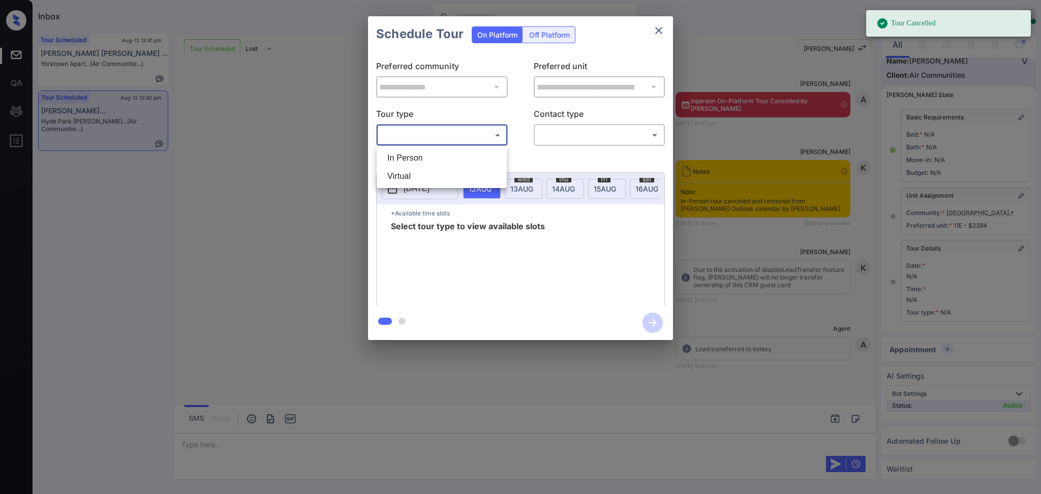
click at [442, 135] on body "Tour Cancelled Inbox Ajay Kumar Online Set yourself offline Set yourself on bre…" at bounding box center [520, 247] width 1041 height 494
click at [428, 158] on li "In Person" at bounding box center [441, 158] width 125 height 18
type input "********"
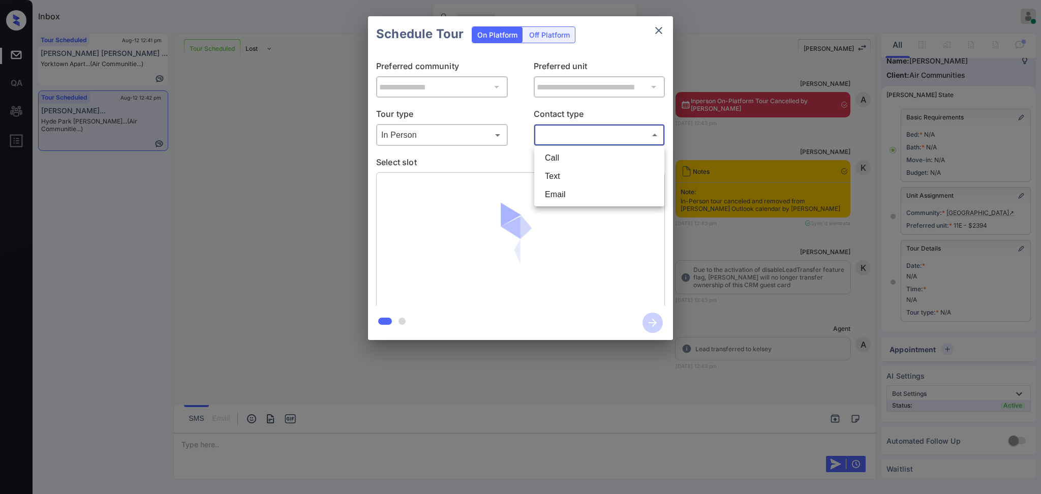
click at [546, 132] on body "Tour Cancelled Inbox Ajay Kumar Online Set yourself offline Set yourself on bre…" at bounding box center [520, 247] width 1041 height 494
click at [565, 178] on li "Text" at bounding box center [599, 176] width 125 height 18
type input "****"
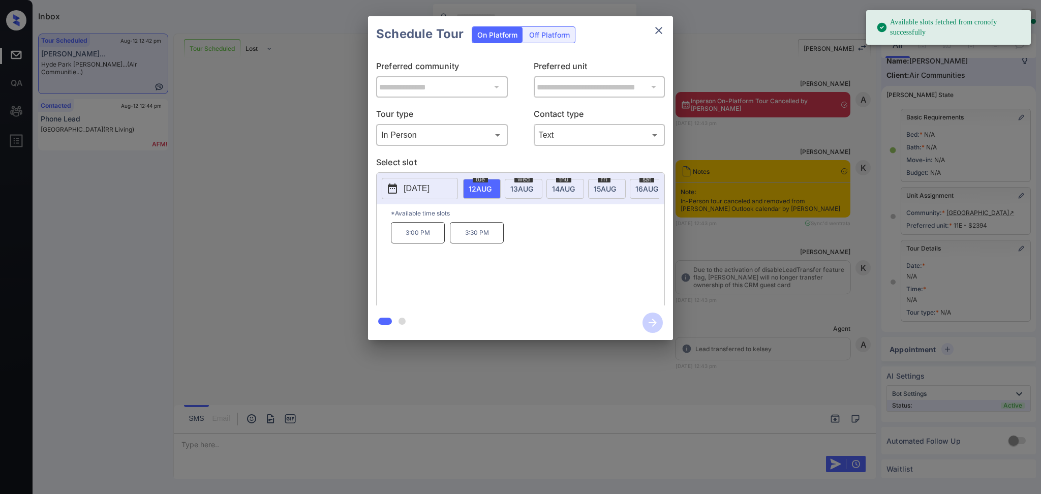
click at [488, 181] on span "wed" at bounding box center [480, 179] width 15 height 6
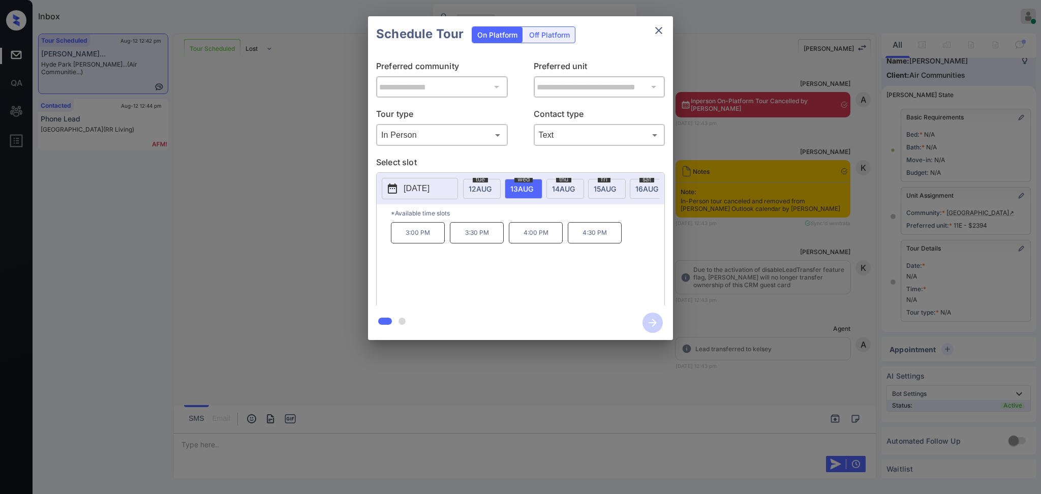
click at [834, 293] on div "**********" at bounding box center [520, 178] width 1041 height 356
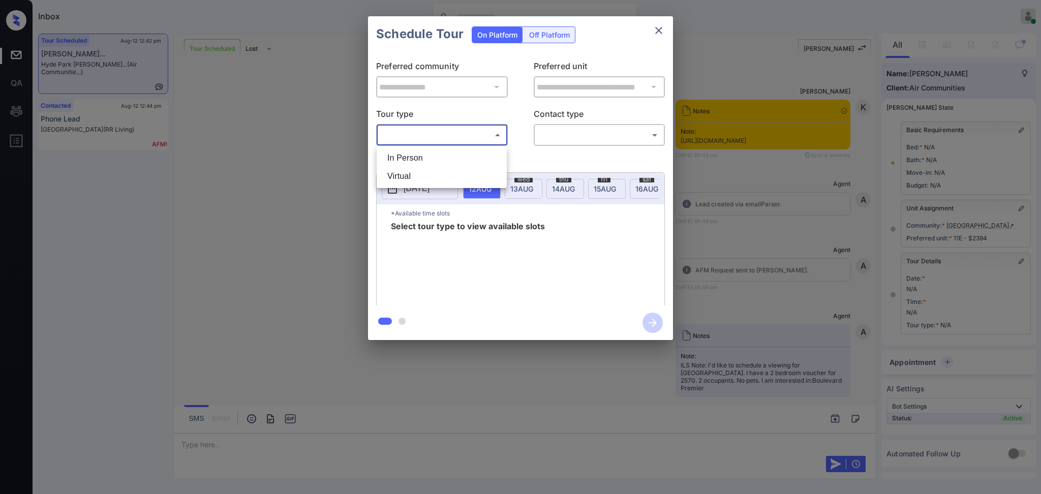
click at [440, 133] on body "Inbox [PERSON_NAME] Online Set yourself offline Set yourself on break Profile S…" at bounding box center [520, 247] width 1041 height 494
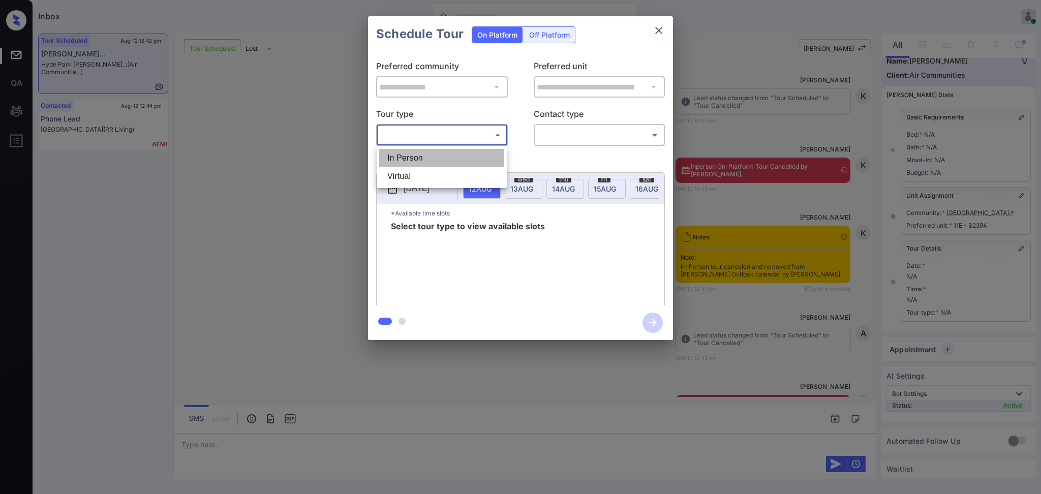
click at [435, 149] on li "In Person" at bounding box center [441, 158] width 125 height 18
type input "********"
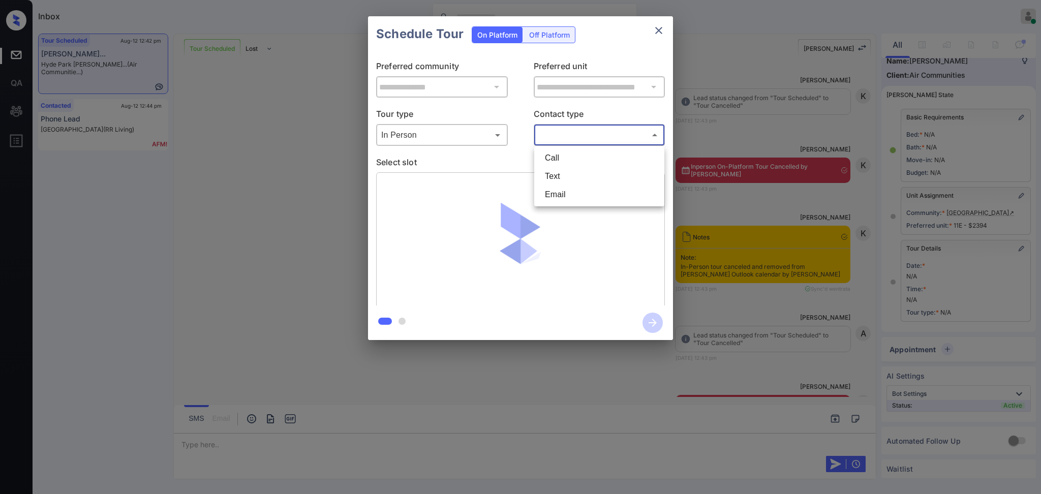
click at [565, 133] on body "Inbox [PERSON_NAME] Online Set yourself offline Set yourself on break Profile S…" at bounding box center [520, 247] width 1041 height 494
click at [554, 174] on li "Text" at bounding box center [599, 176] width 125 height 18
type input "****"
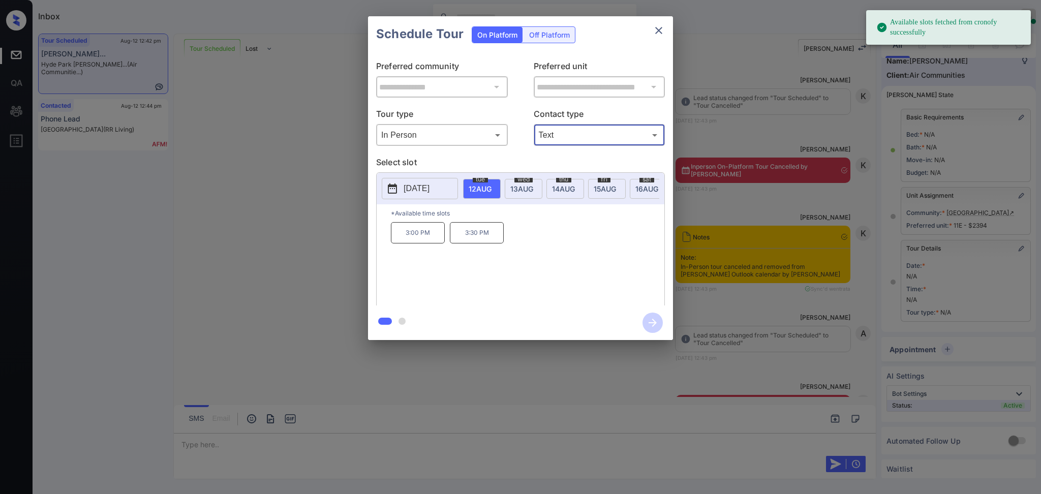
click at [491, 186] on span "[DATE]" at bounding box center [479, 188] width 23 height 9
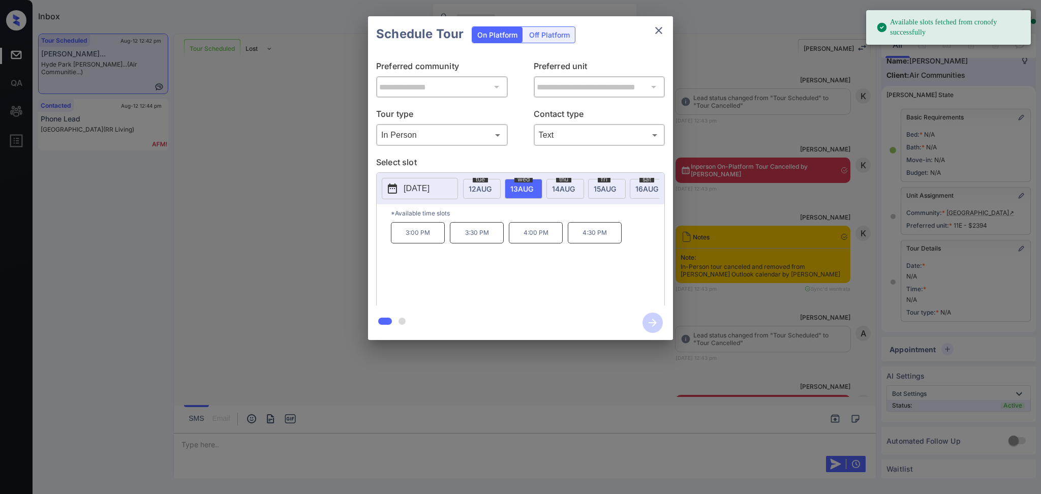
click at [425, 239] on p "3:00 PM" at bounding box center [418, 232] width 54 height 21
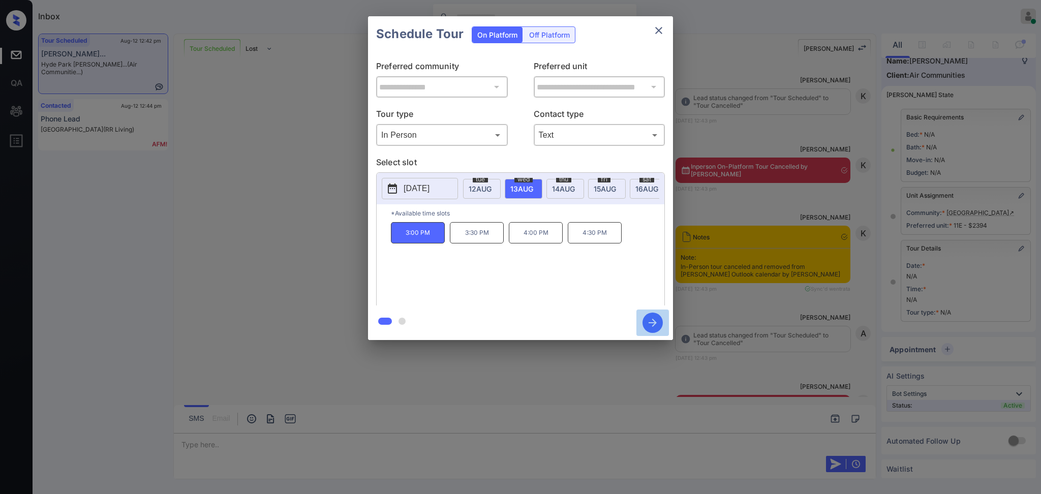
drag, startPoint x: 644, startPoint y: 321, endPoint x: 761, endPoint y: 325, distance: 116.4
click at [644, 320] on icon "button" at bounding box center [652, 322] width 20 height 20
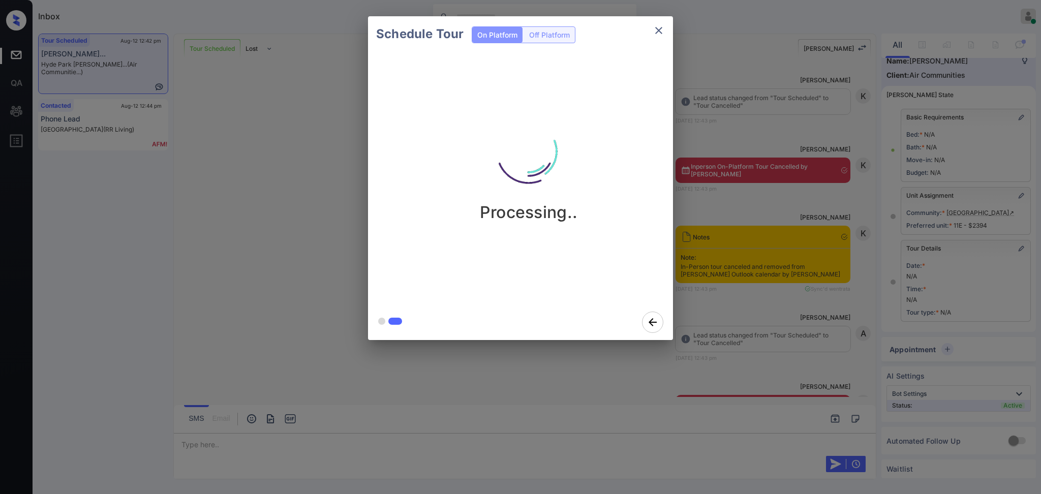
click at [791, 325] on div "Schedule Tour On Platform Off Platform Processing.." at bounding box center [520, 178] width 1041 height 356
